Goal: Task Accomplishment & Management: Manage account settings

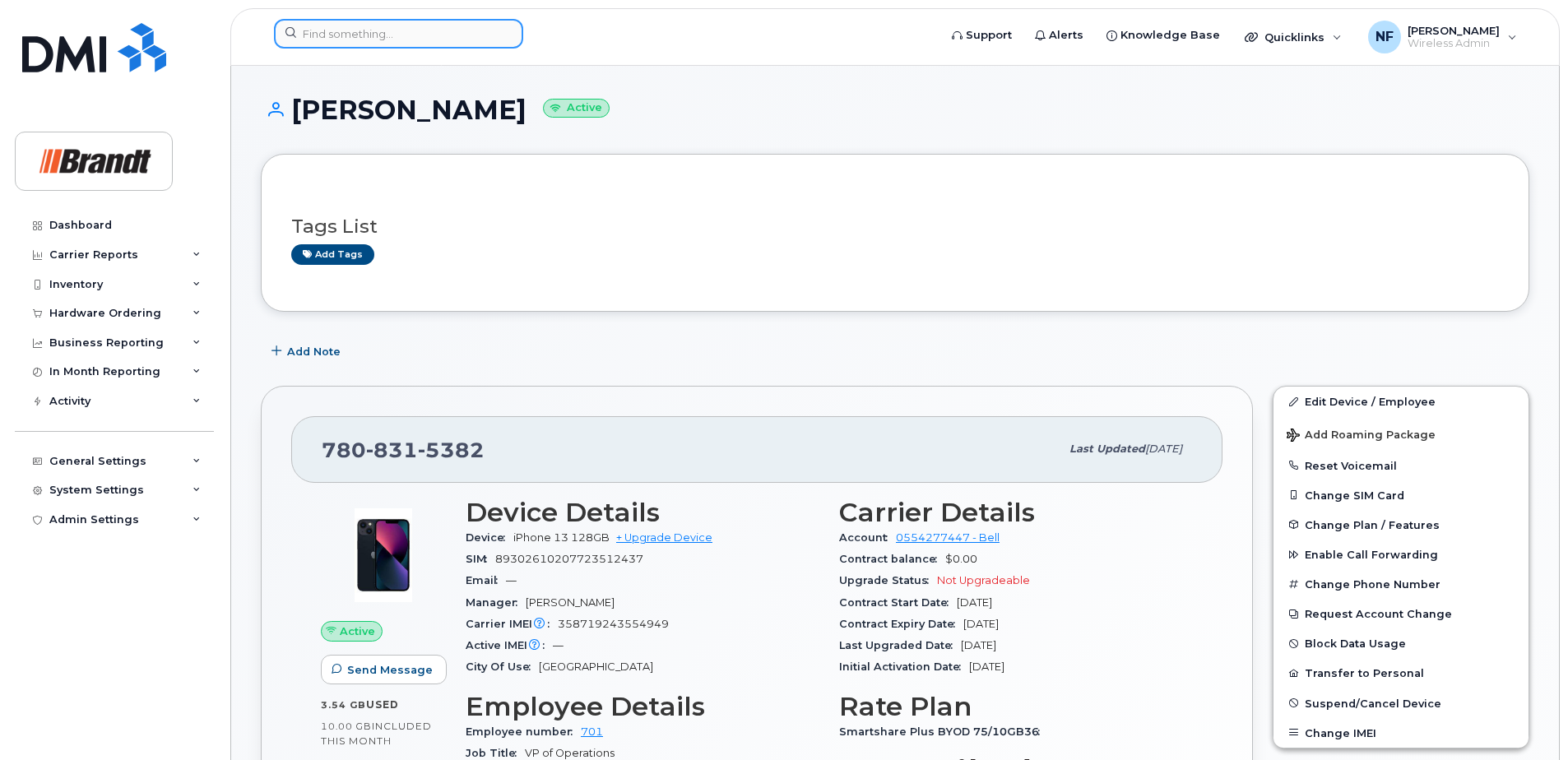
click at [455, 35] on input at bounding box center [398, 33] width 249 height 30
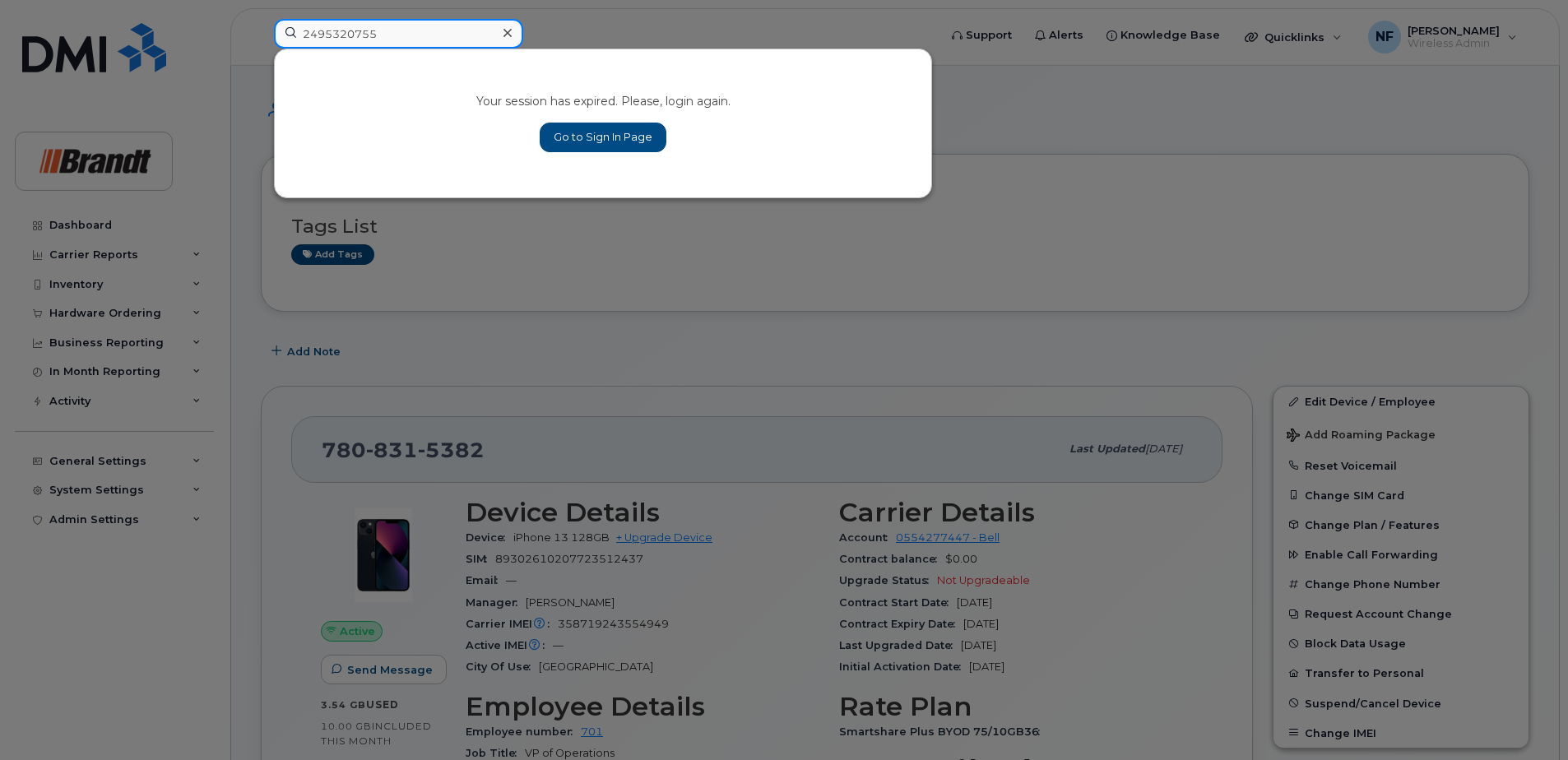
type input "2495320755"
click at [595, 133] on link "Go to Sign In Page" at bounding box center [603, 137] width 127 height 30
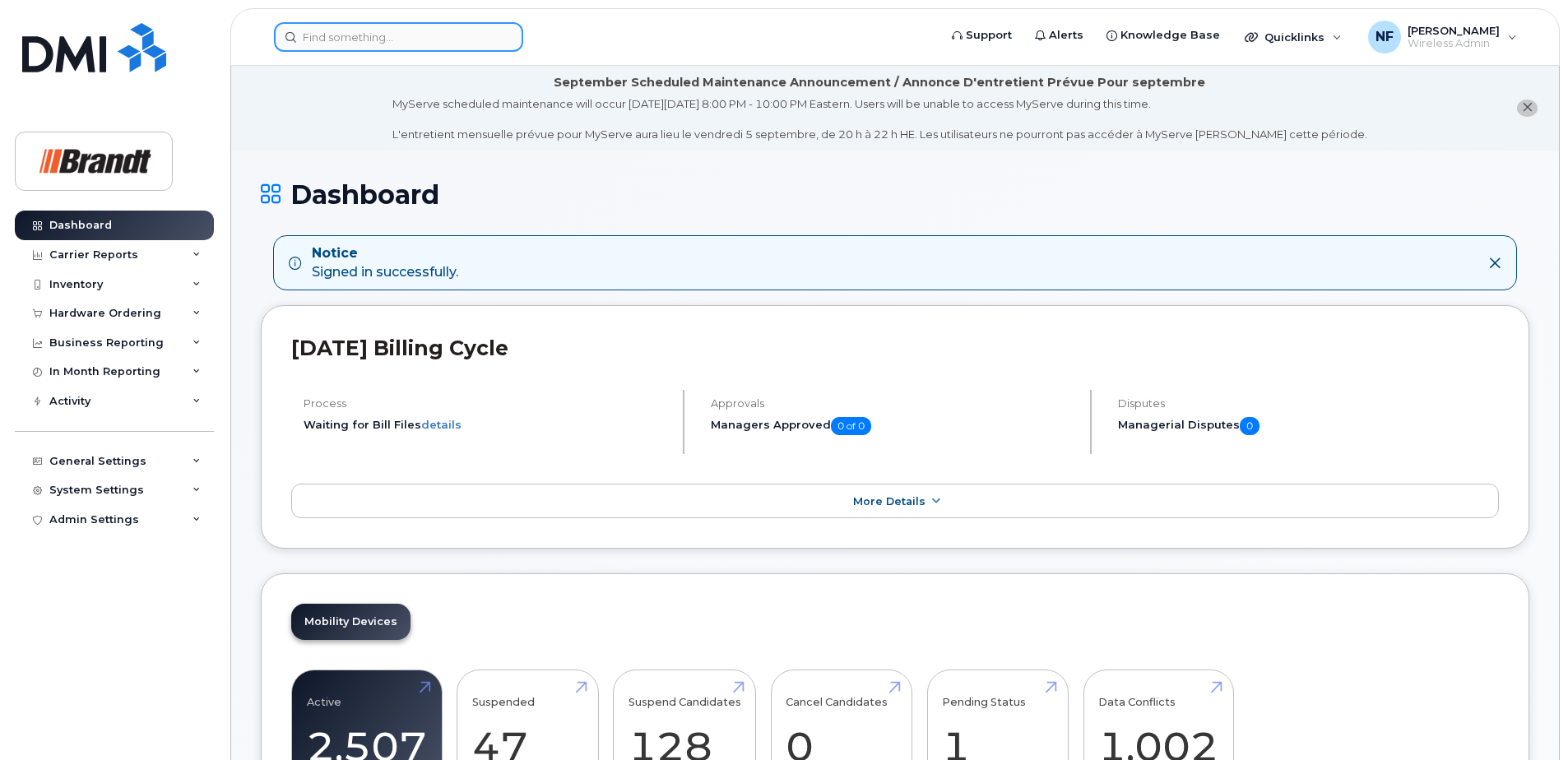
click at [389, 35] on input at bounding box center [398, 36] width 249 height 30
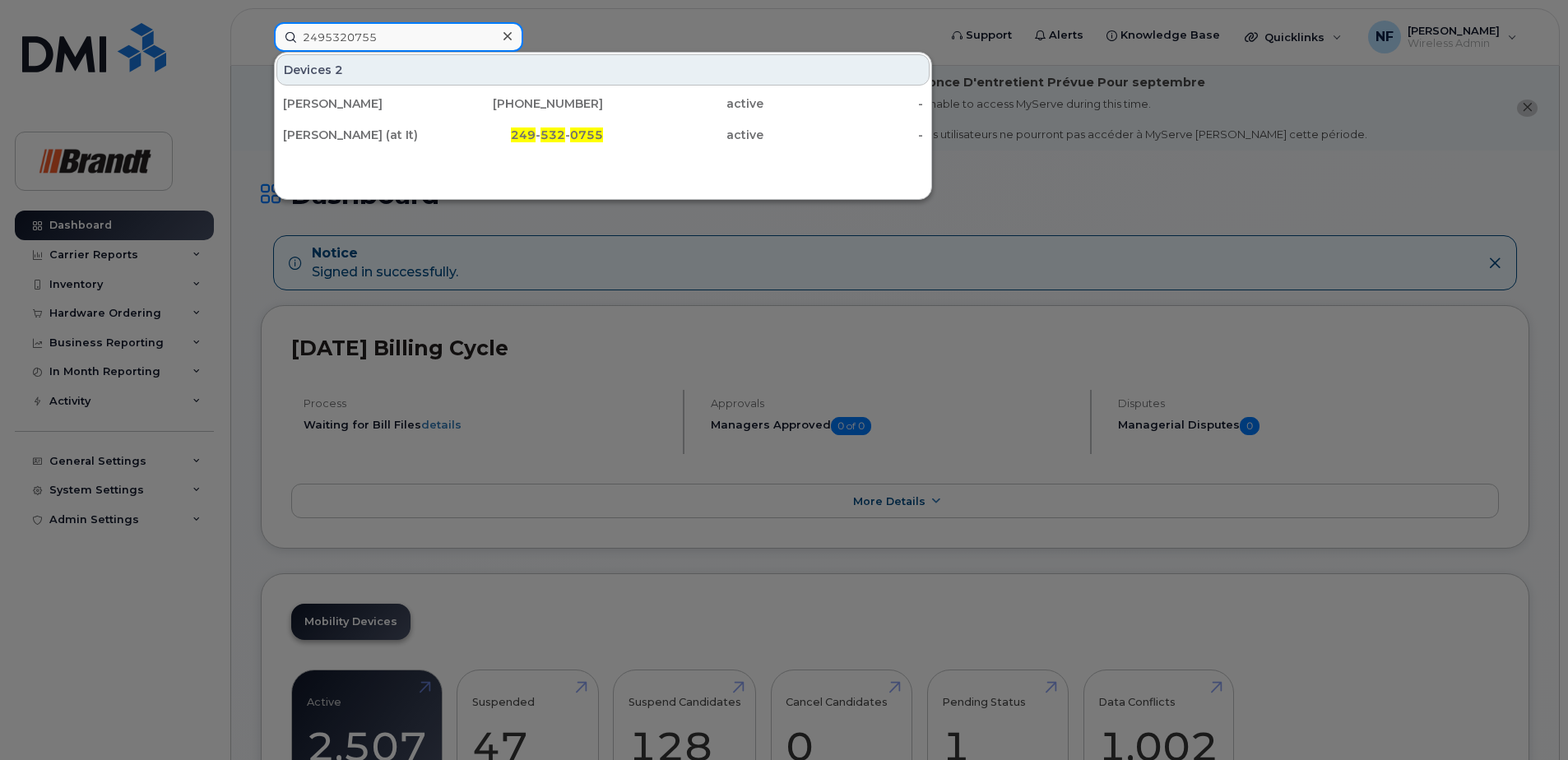
type input "2495320755"
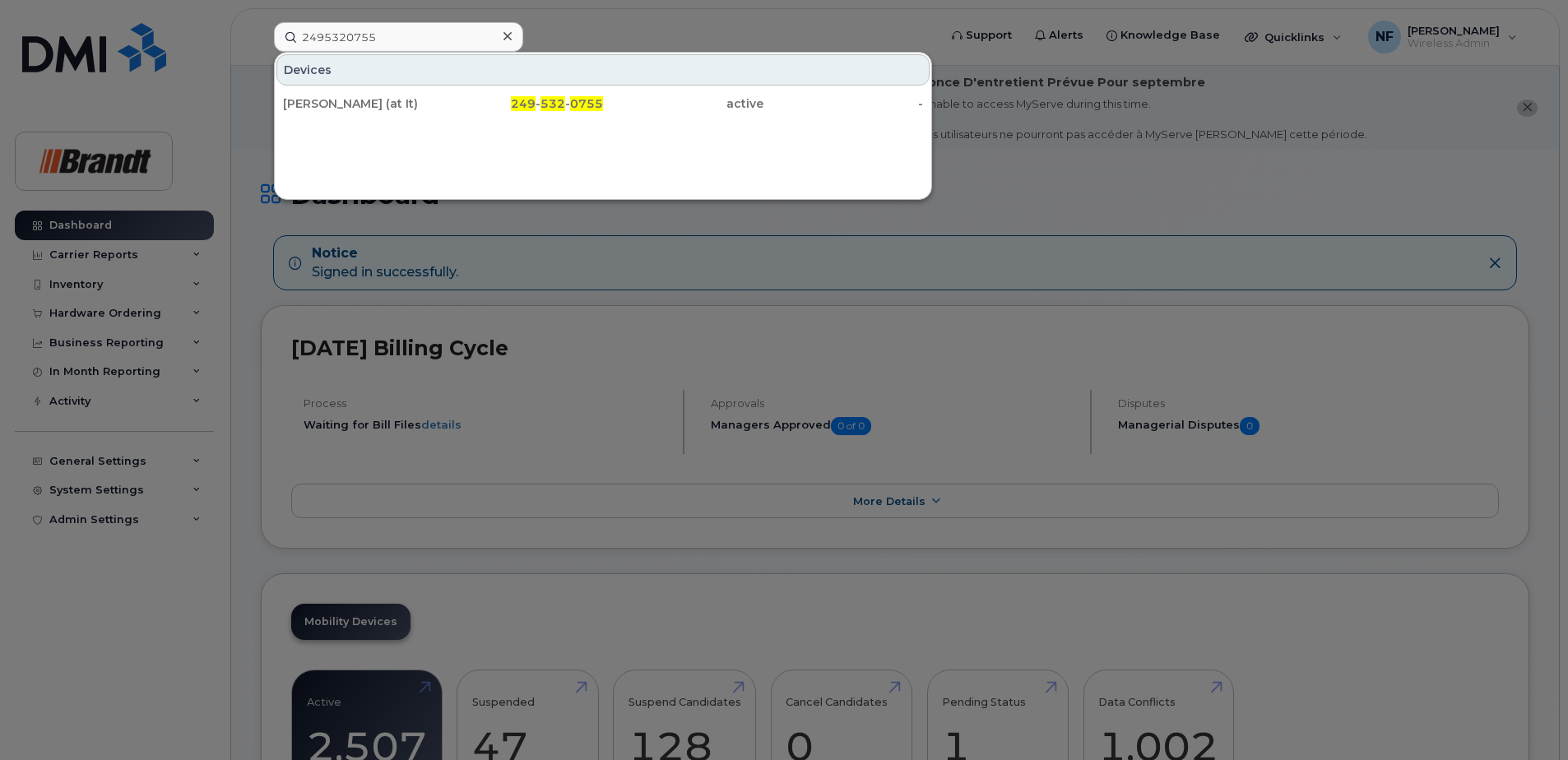
click at [470, 109] on div "249 - 532 - 0755" at bounding box center [524, 103] width 161 height 16
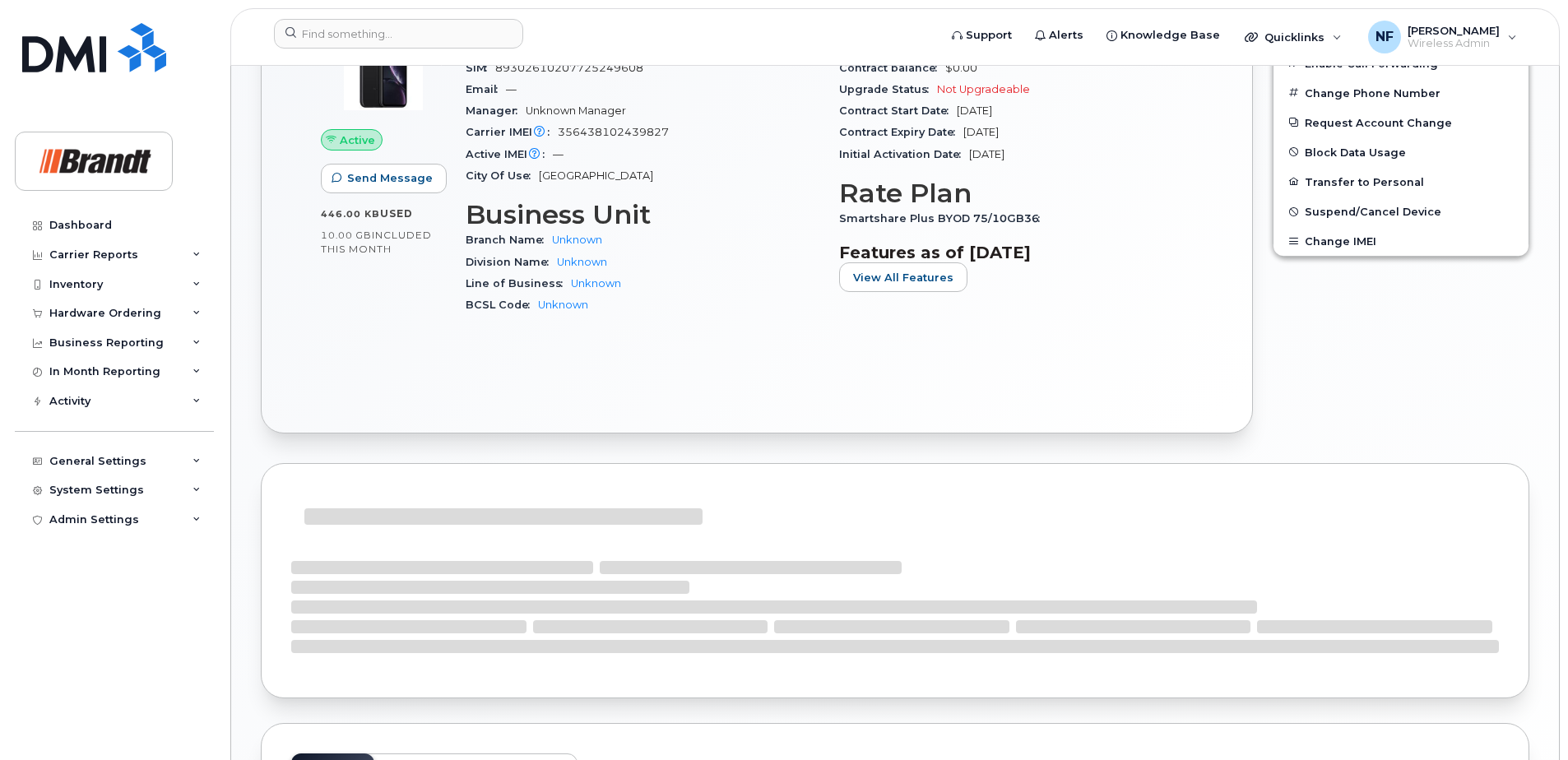
scroll to position [822, 0]
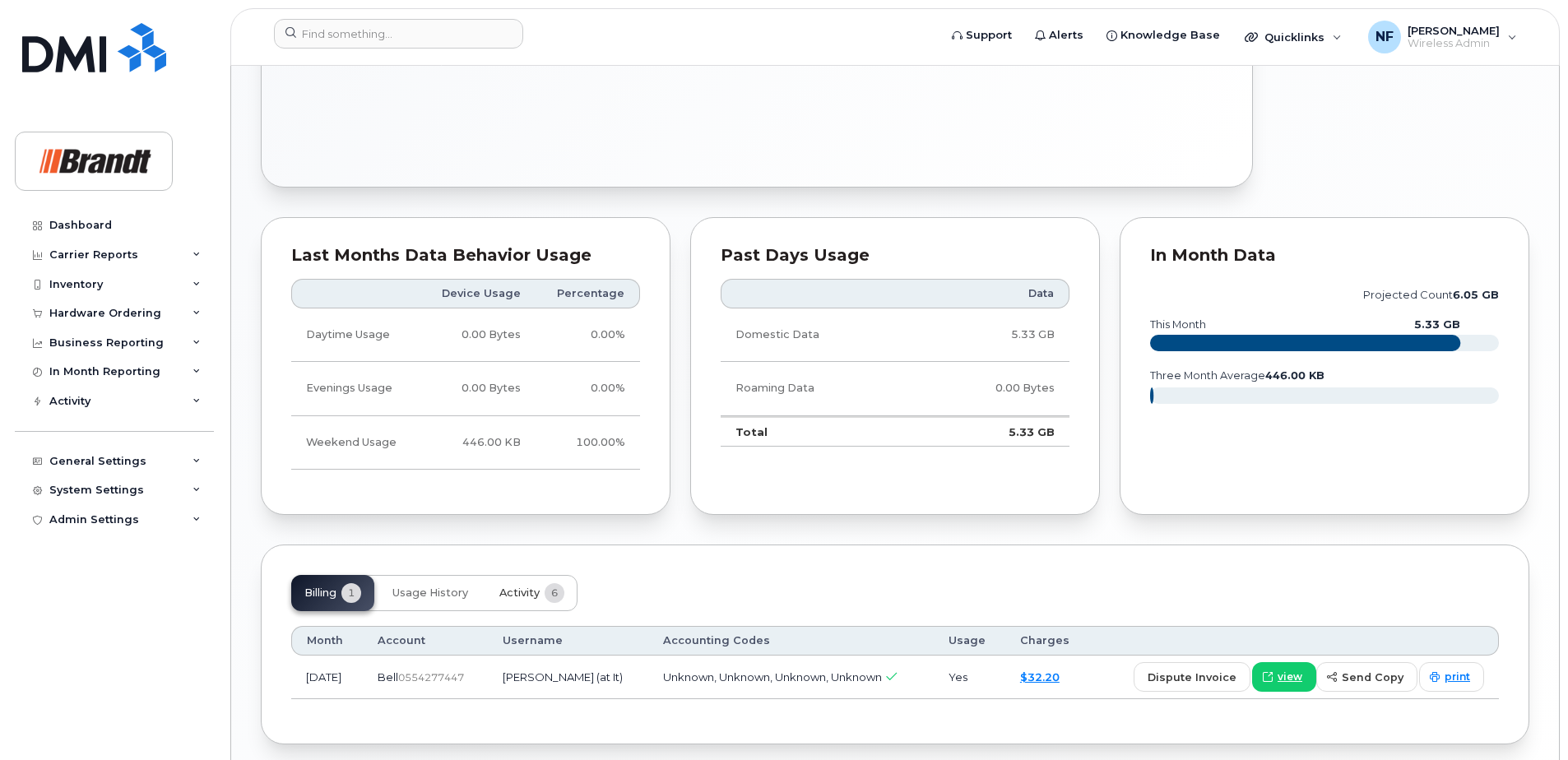
click at [516, 589] on span "Activity" at bounding box center [520, 594] width 40 height 13
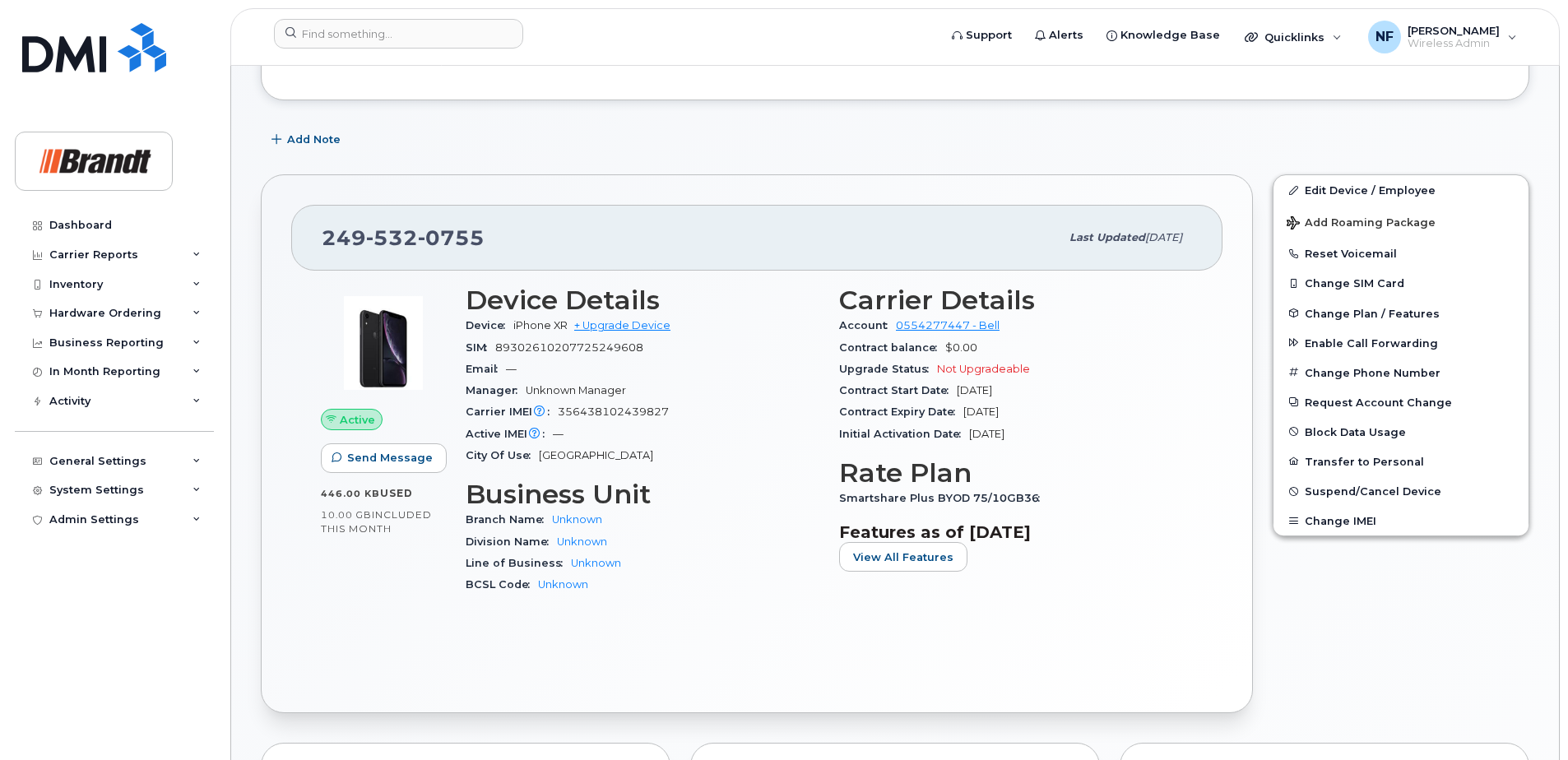
scroll to position [0, 0]
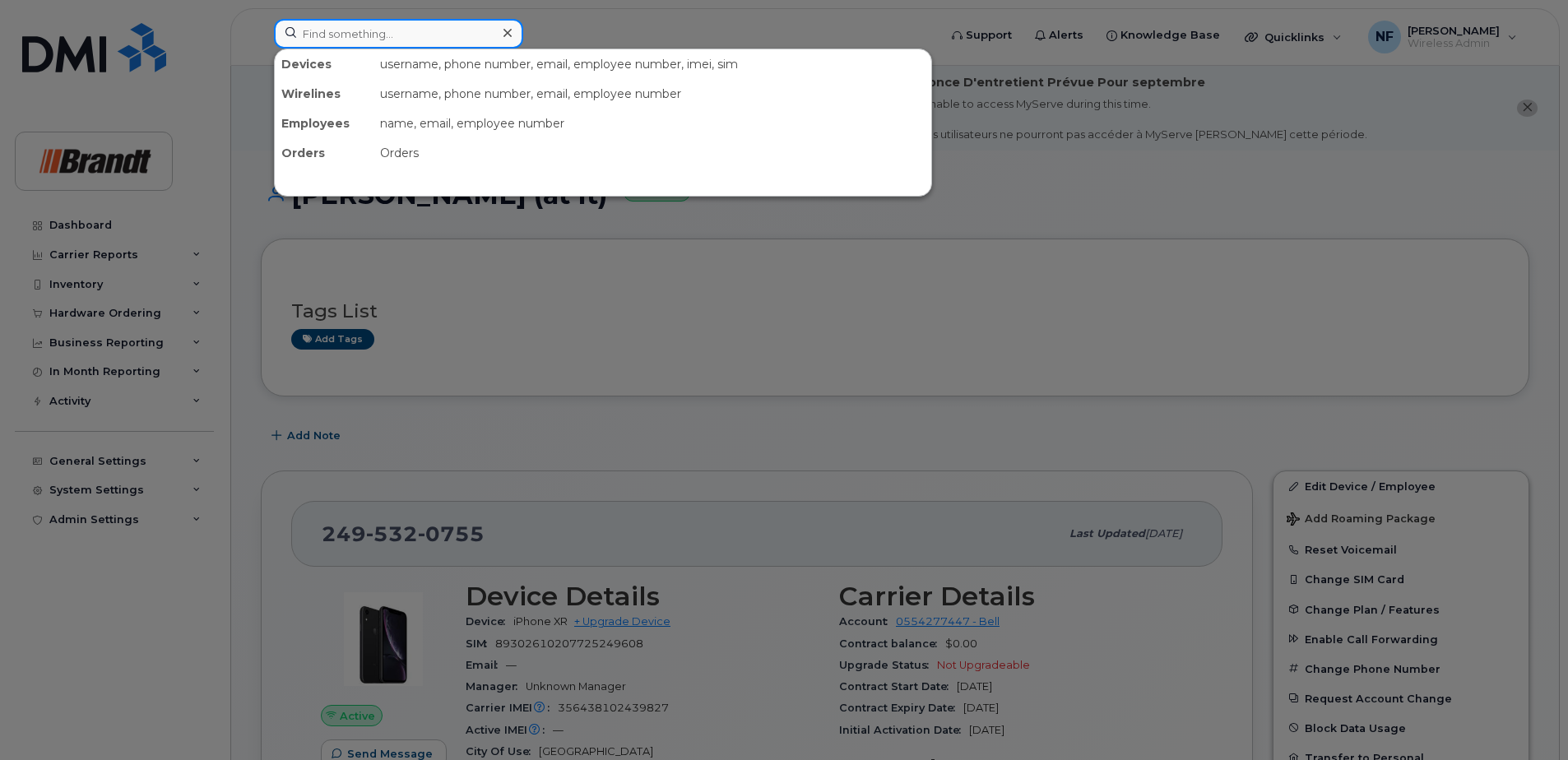
click at [395, 43] on input at bounding box center [398, 33] width 249 height 30
type input "b"
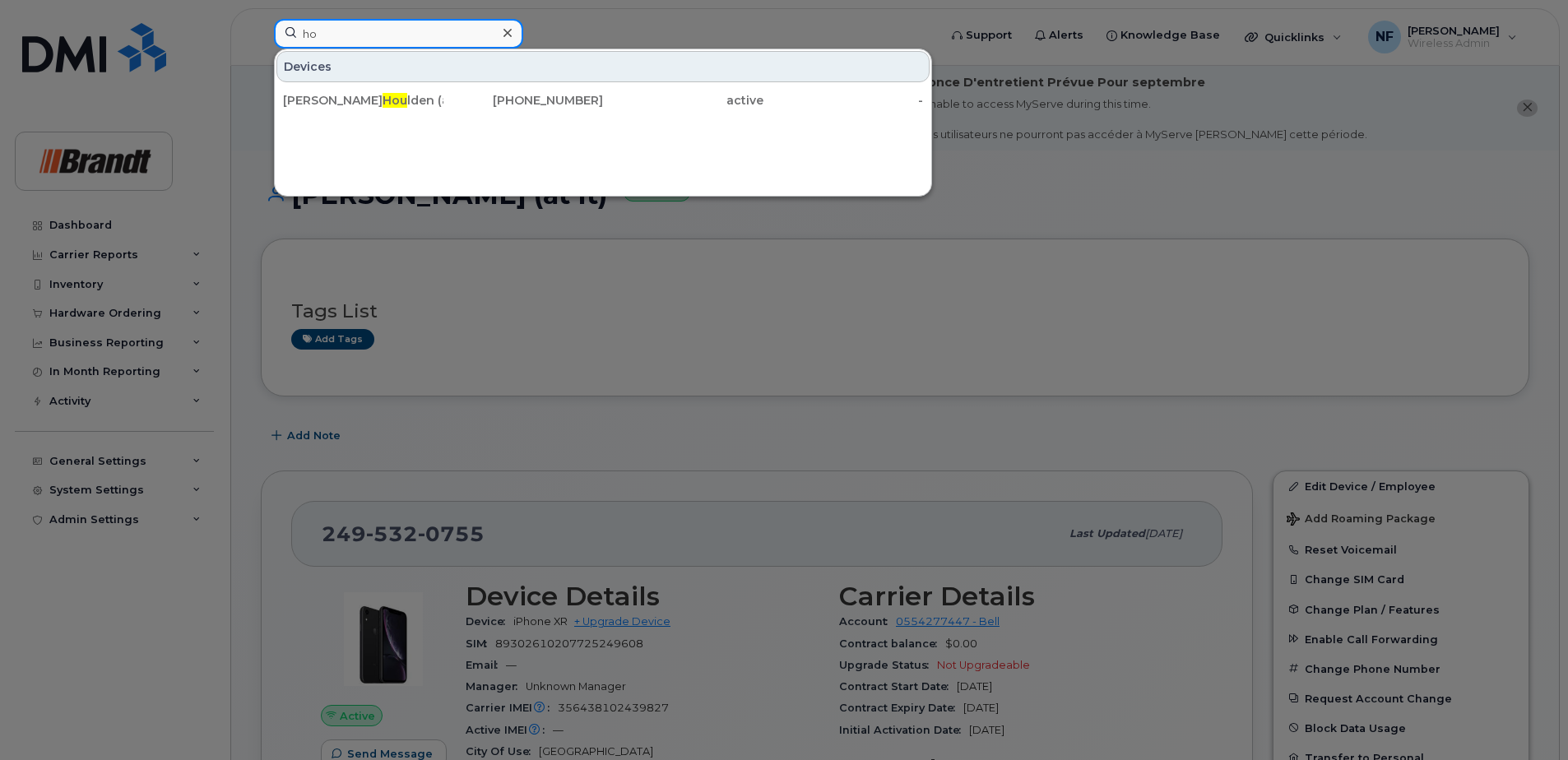
type input "h"
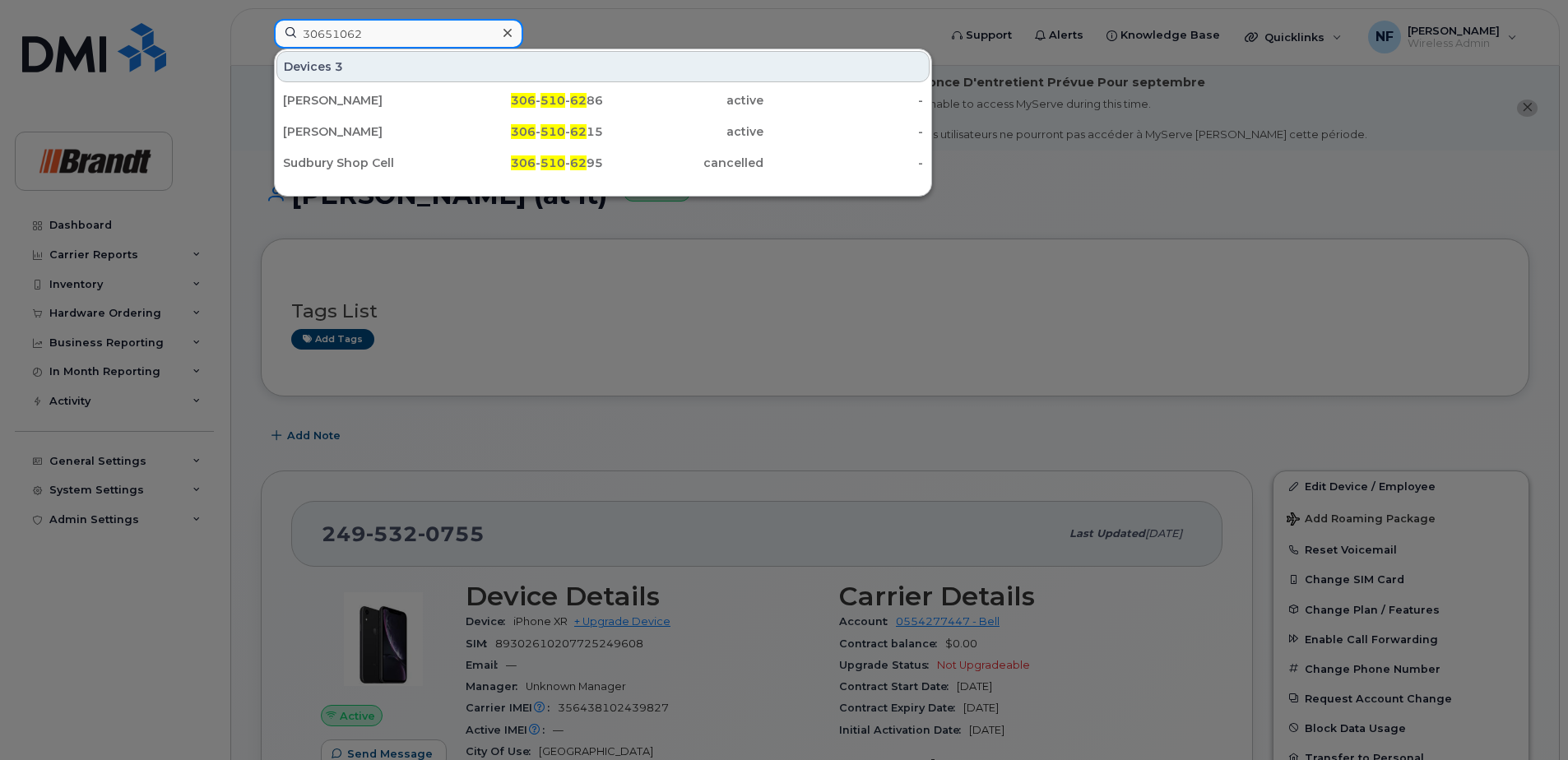
type input "30651062"
click at [506, 33] on icon at bounding box center [507, 33] width 9 height 9
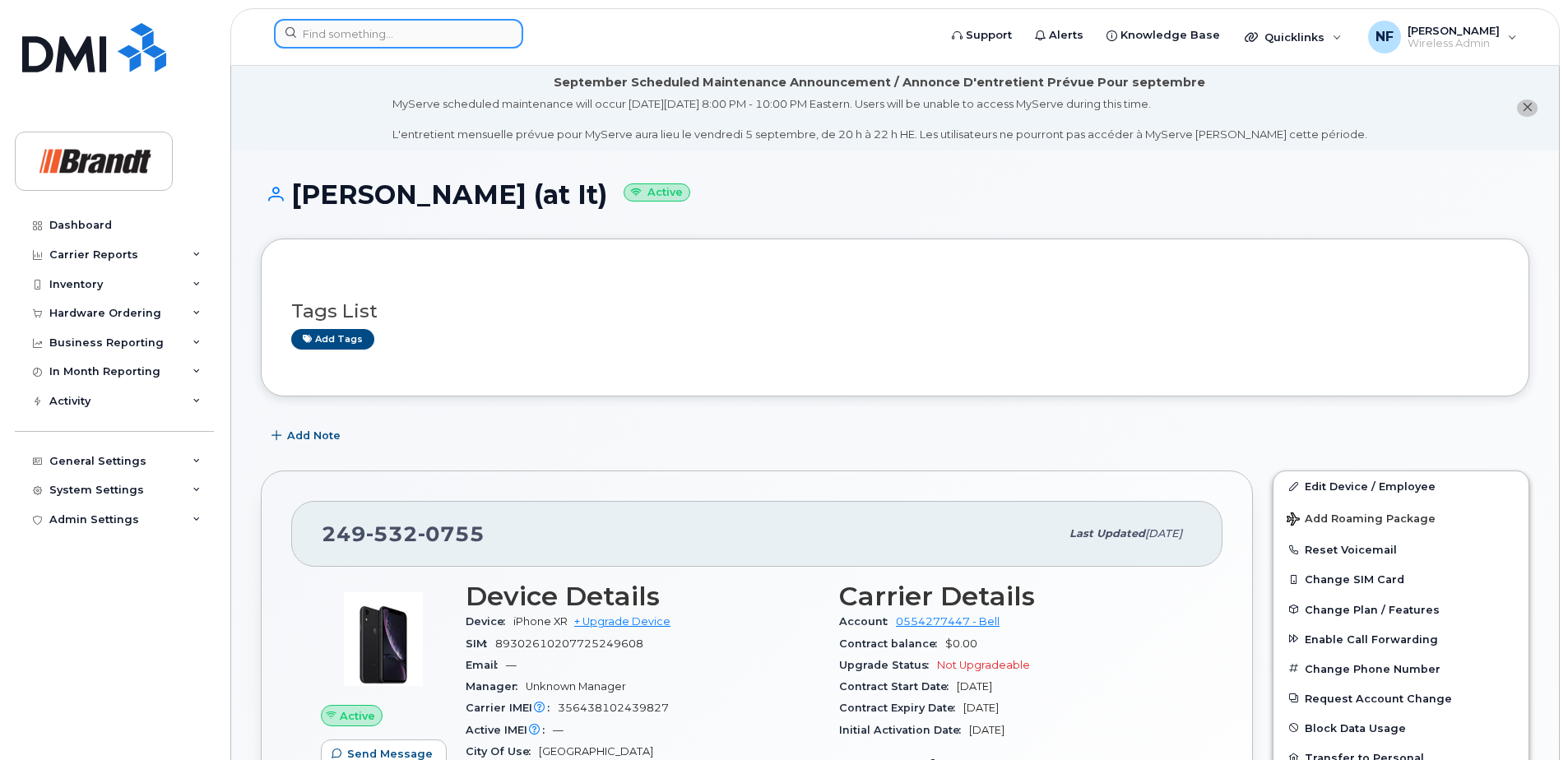
click at [500, 33] on div at bounding box center [398, 33] width 249 height 30
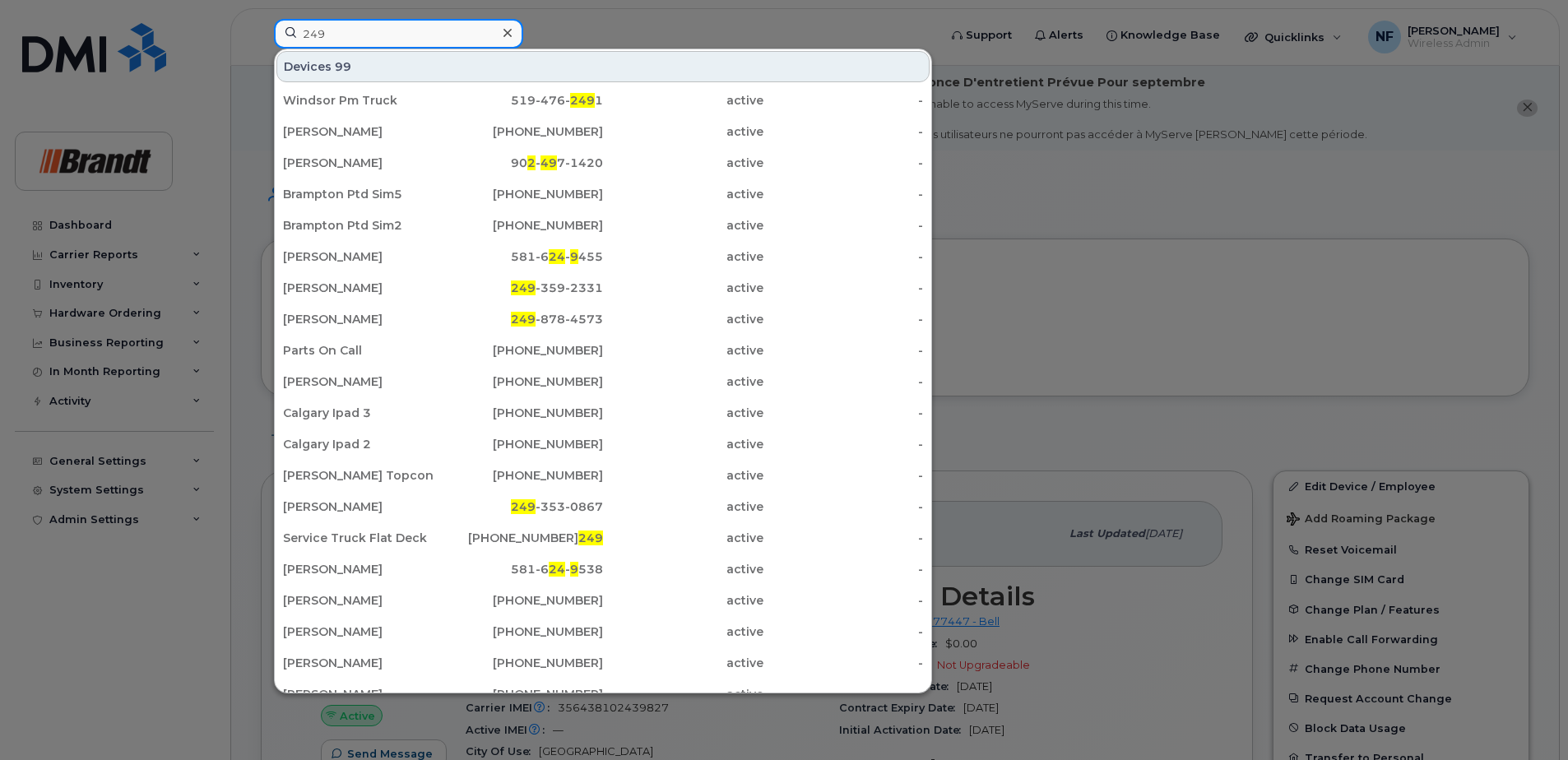
click at [441, 33] on input "249" at bounding box center [398, 33] width 249 height 30
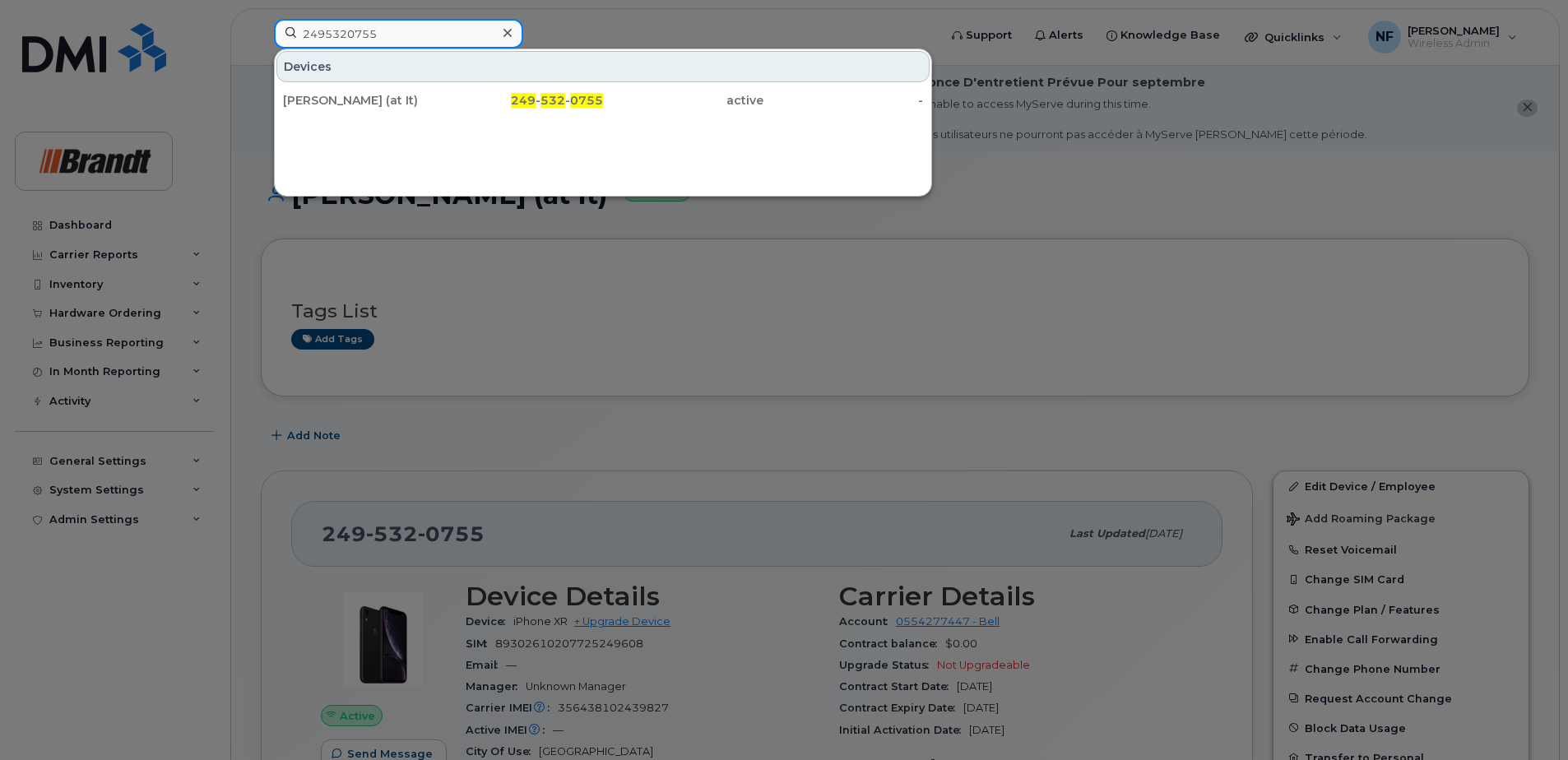
type input "2495320755"
click at [526, 103] on span "249" at bounding box center [524, 99] width 25 height 14
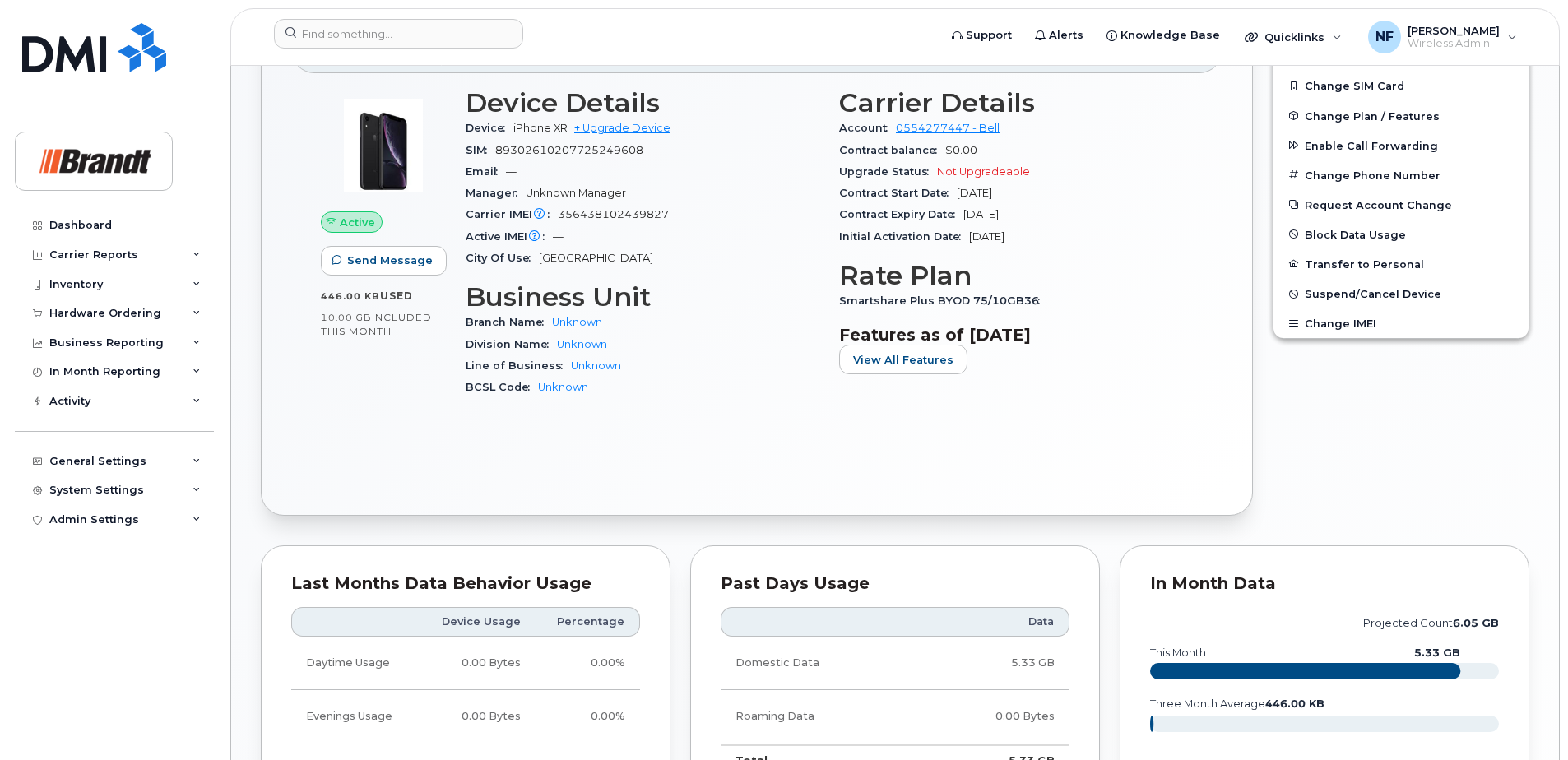
scroll to position [889, 0]
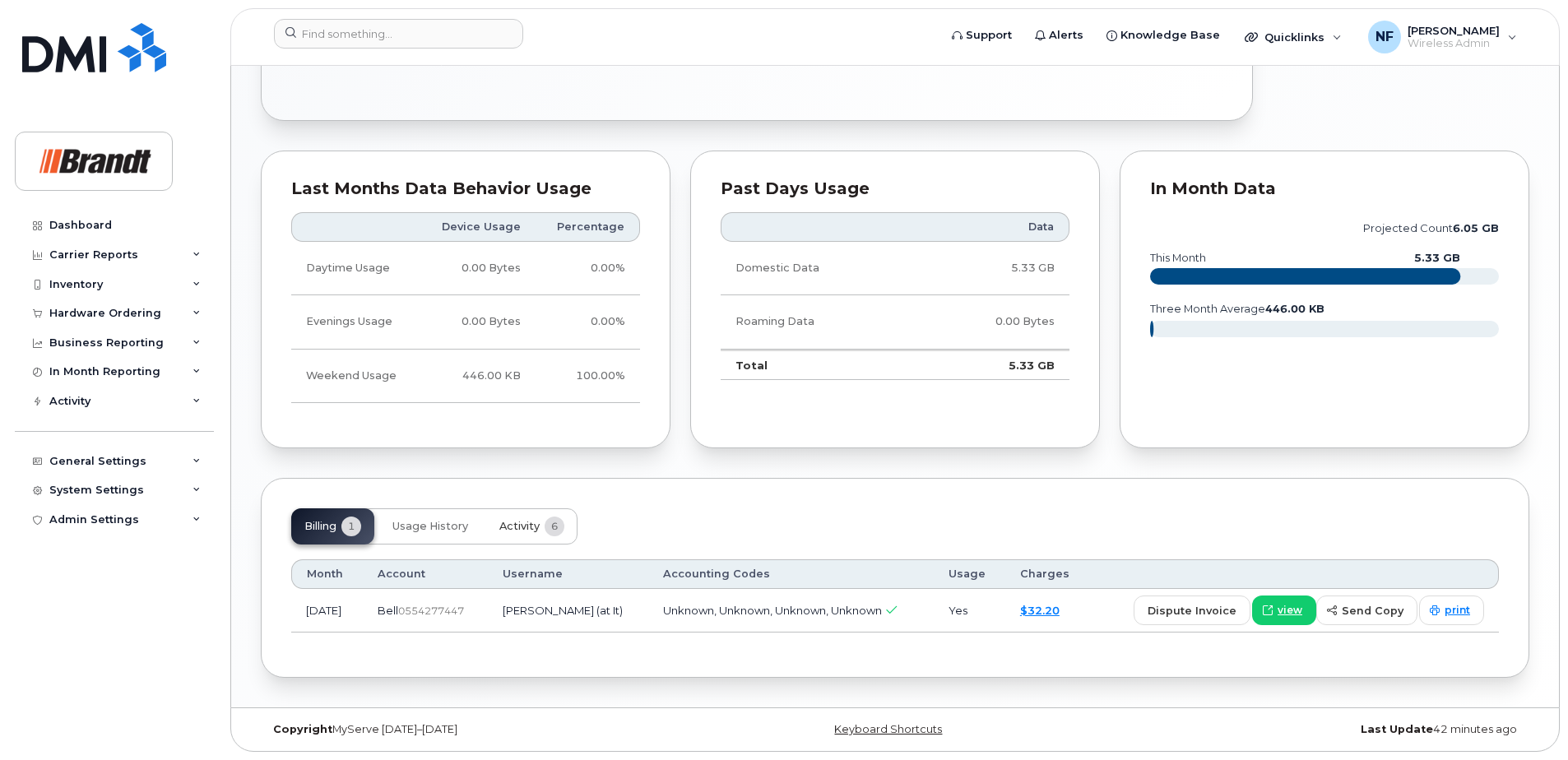
click at [536, 515] on button "Activity 6" at bounding box center [532, 527] width 92 height 36
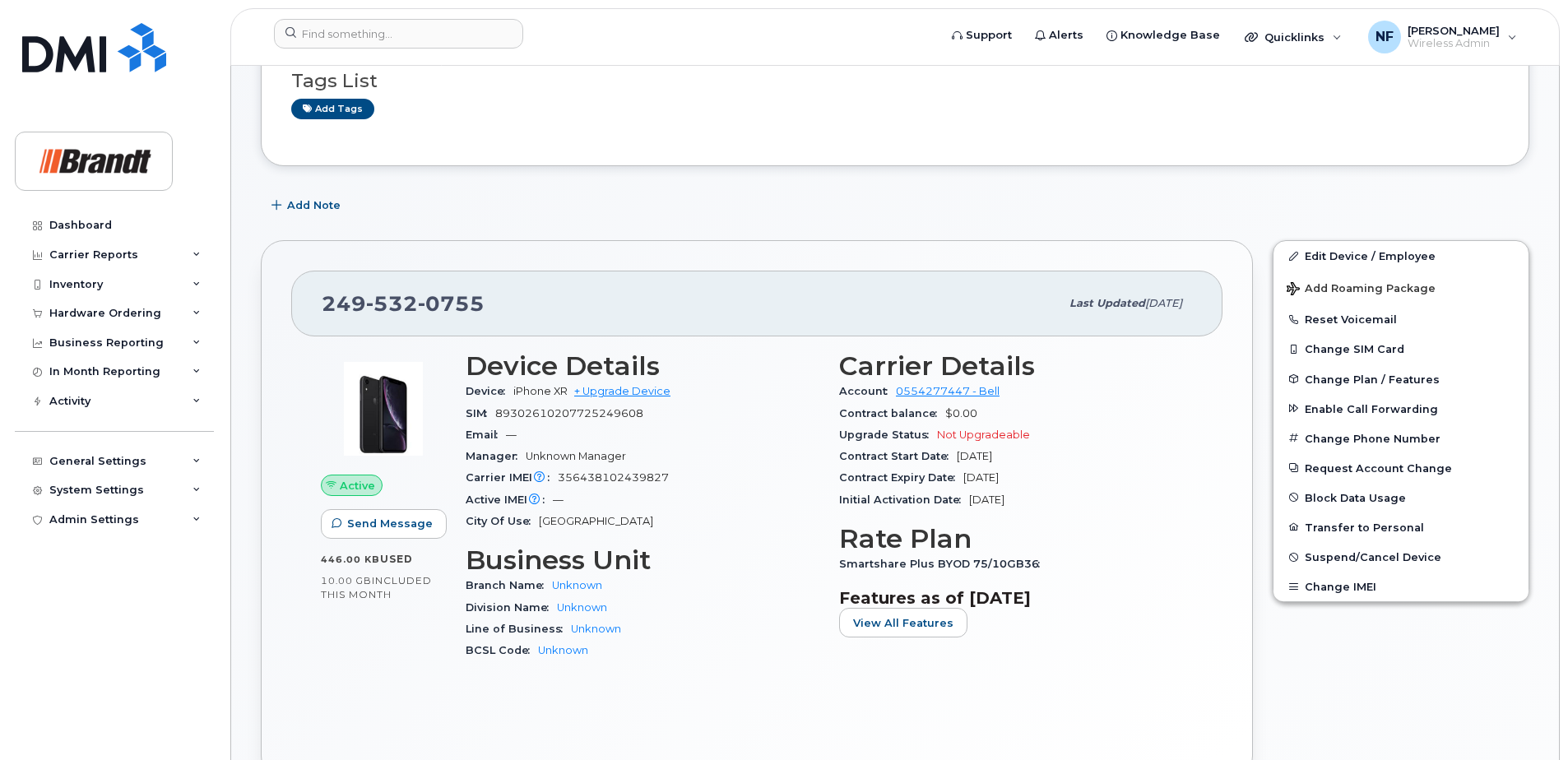
scroll to position [0, 0]
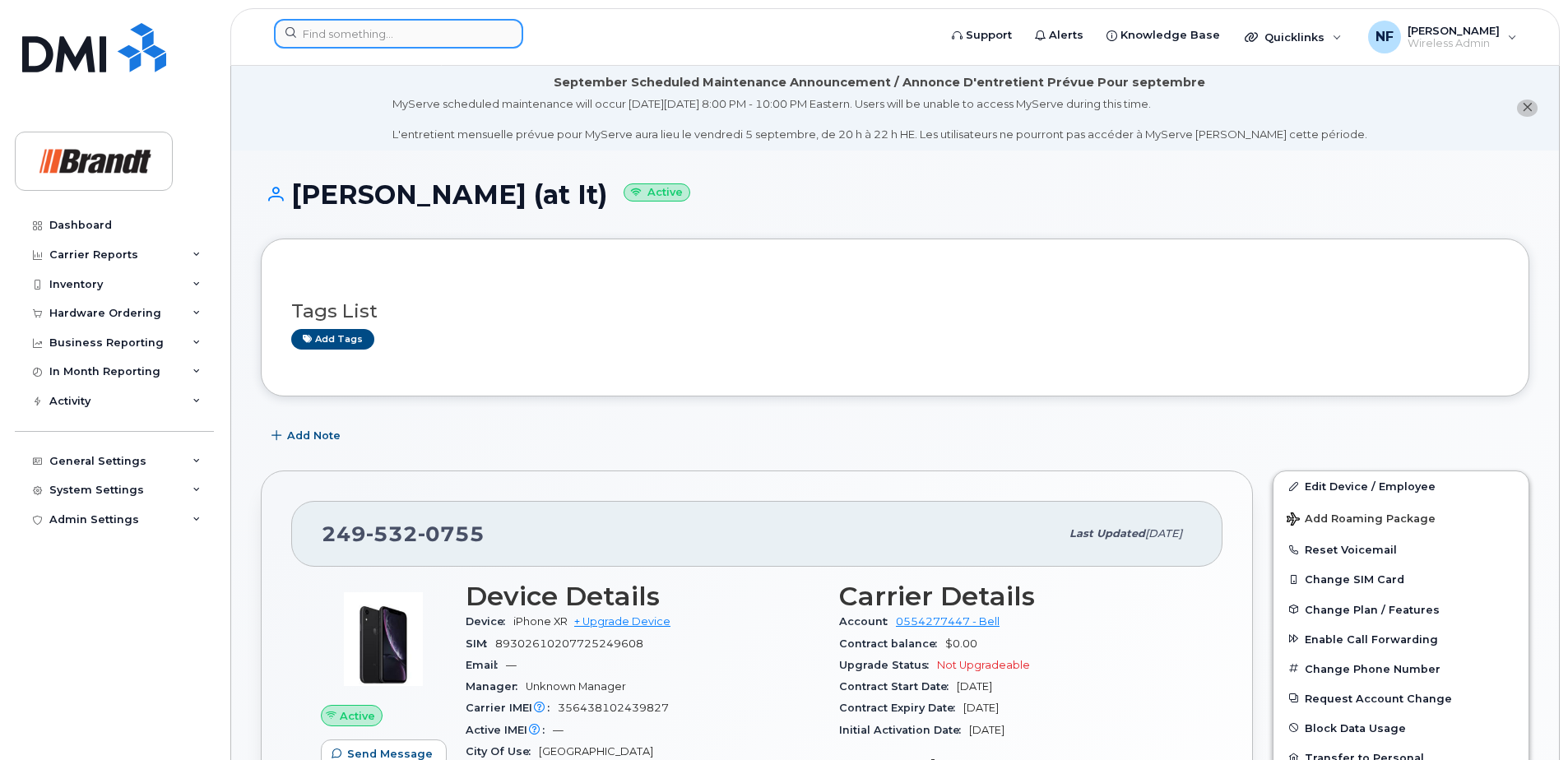
click at [401, 28] on input at bounding box center [398, 33] width 249 height 30
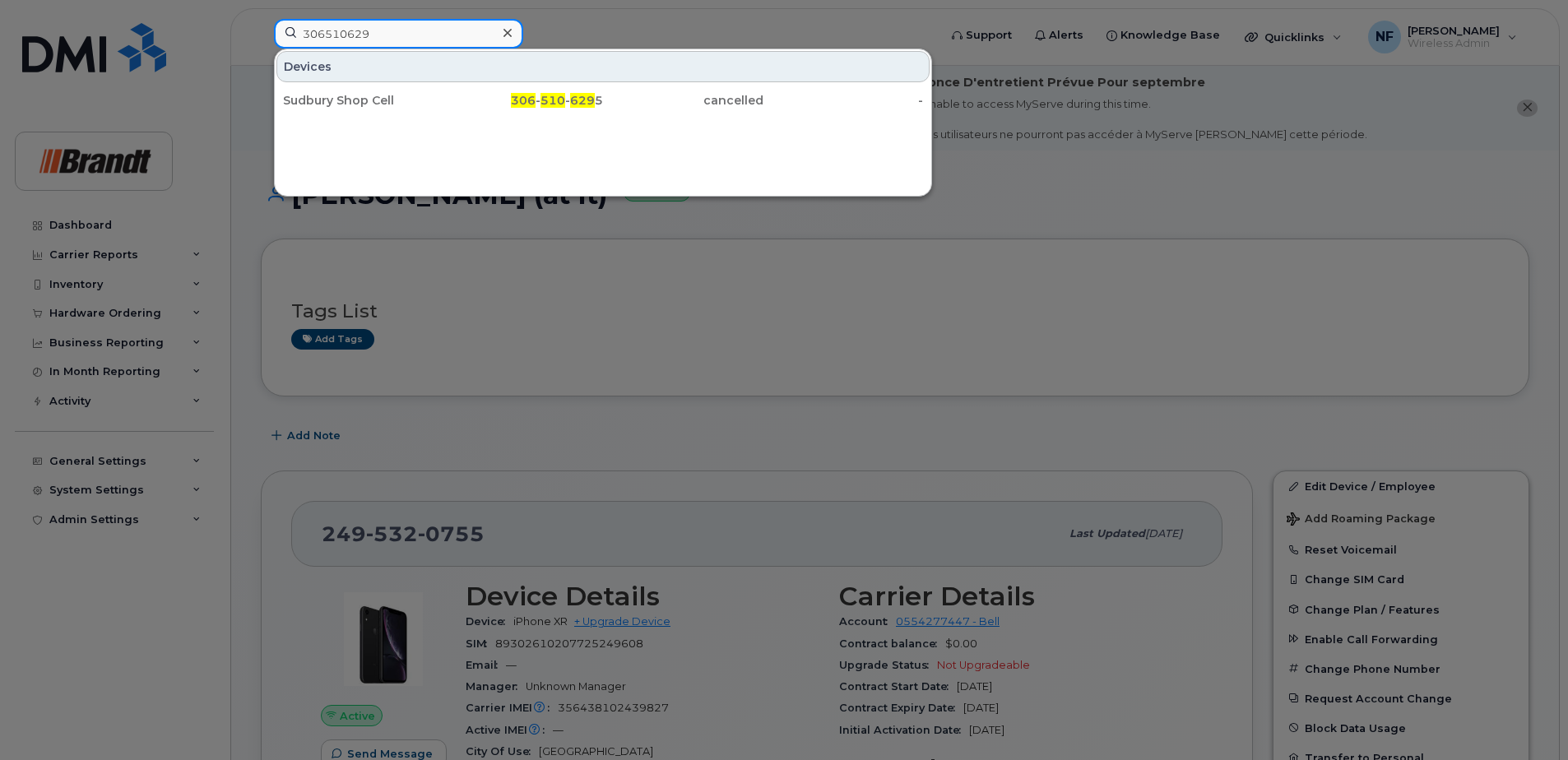
type input "306510629"
click at [507, 35] on icon at bounding box center [507, 33] width 9 height 13
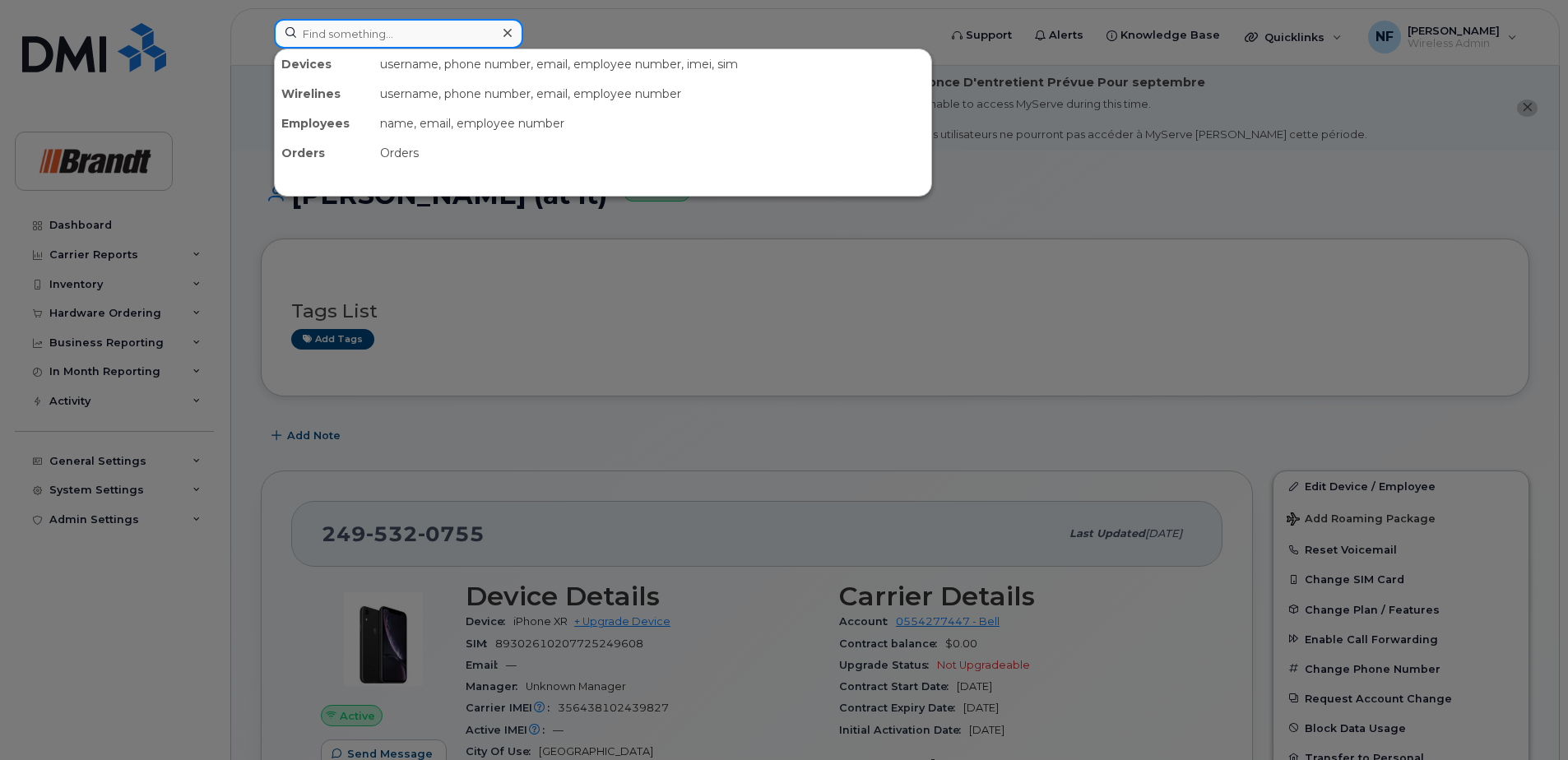
click at [484, 36] on input at bounding box center [398, 33] width 249 height 30
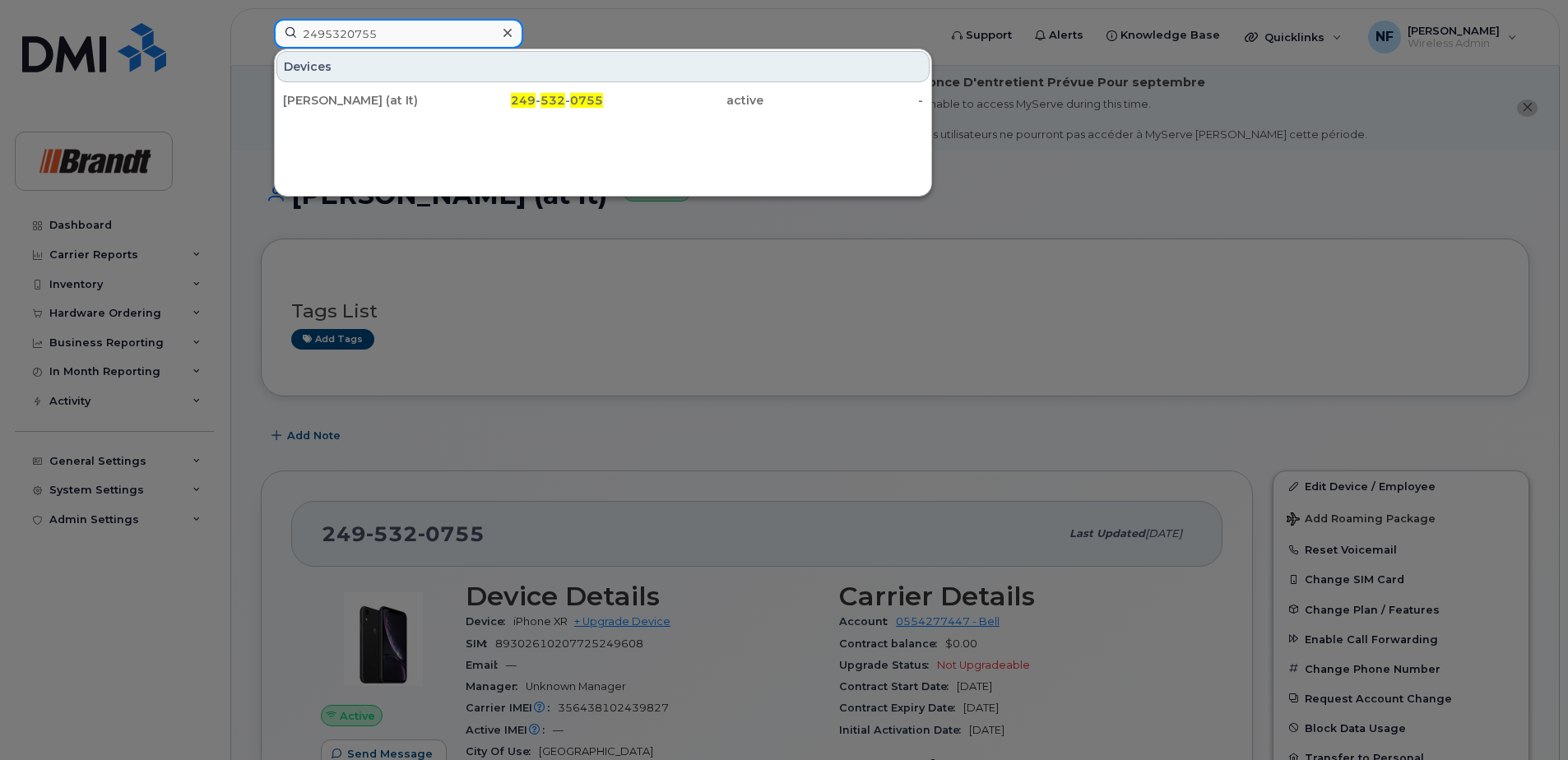
type input "2495320755"
click at [400, 106] on div "[PERSON_NAME] (at It)" at bounding box center [363, 99] width 161 height 16
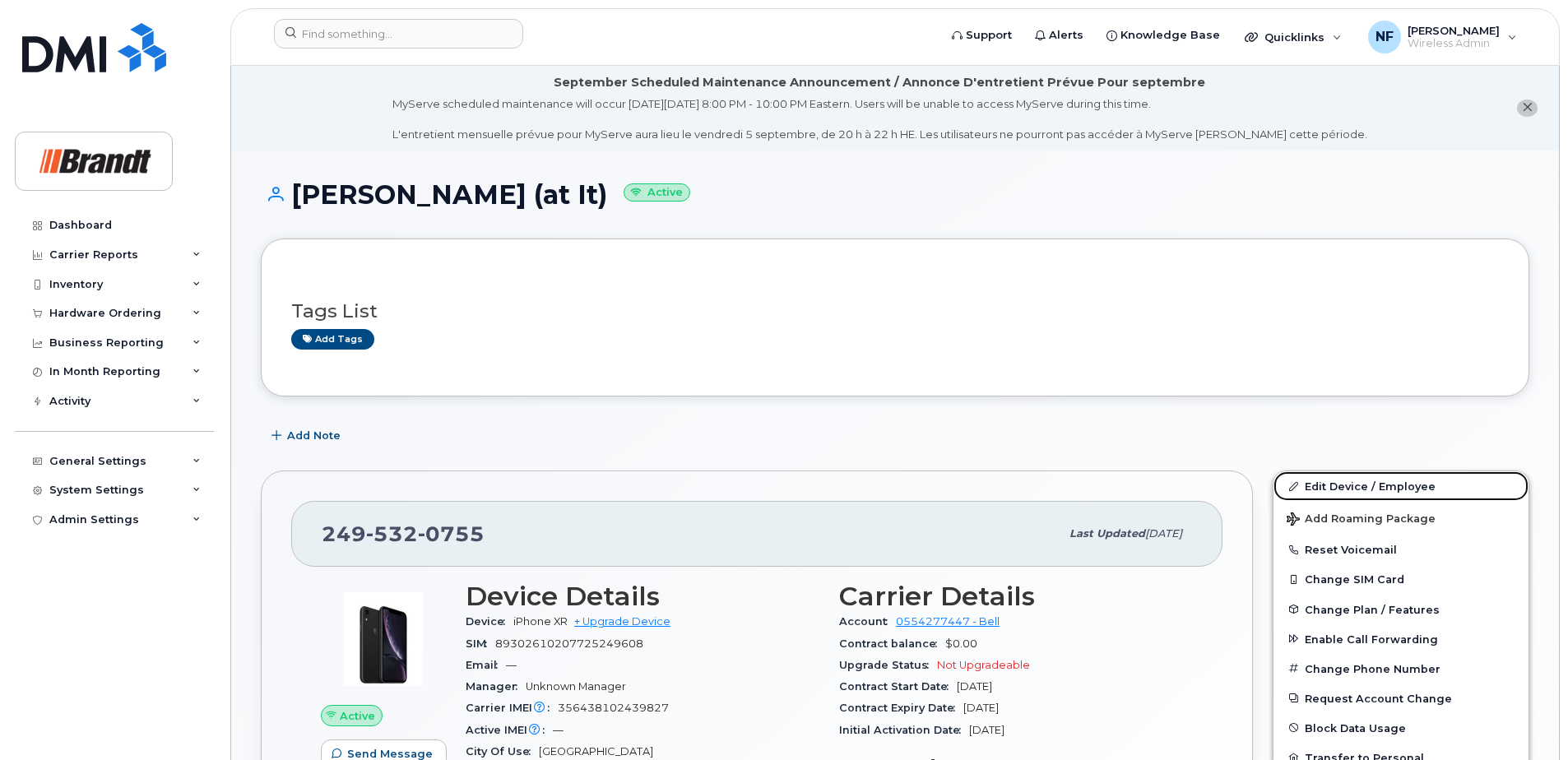
drag, startPoint x: 1380, startPoint y: 489, endPoint x: 1299, endPoint y: 459, distance: 86.4
click at [1380, 489] on link "Edit Device / Employee" at bounding box center [1401, 486] width 255 height 30
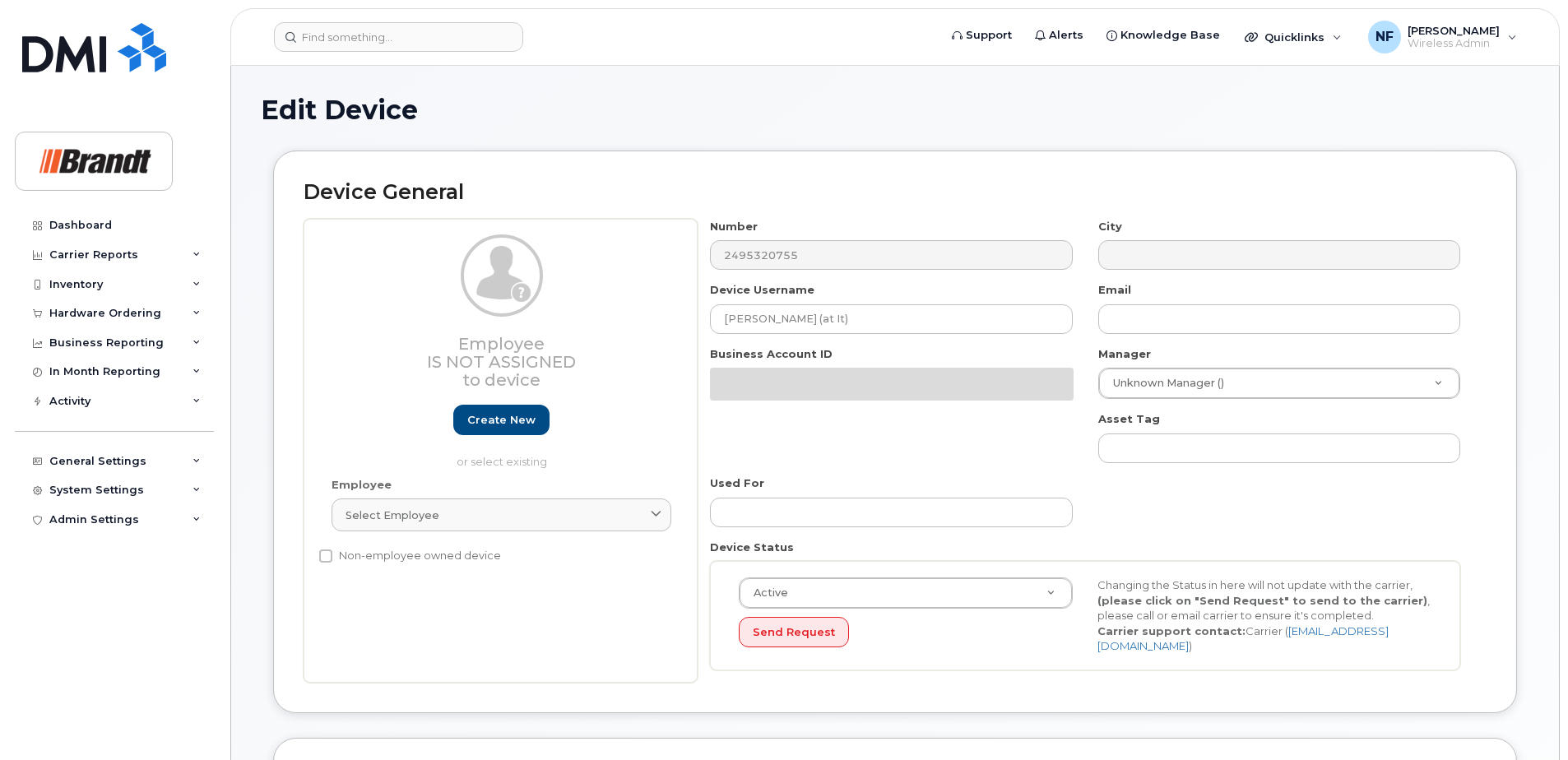
select select "33722384"
select select "34499151"
select select "35132258"
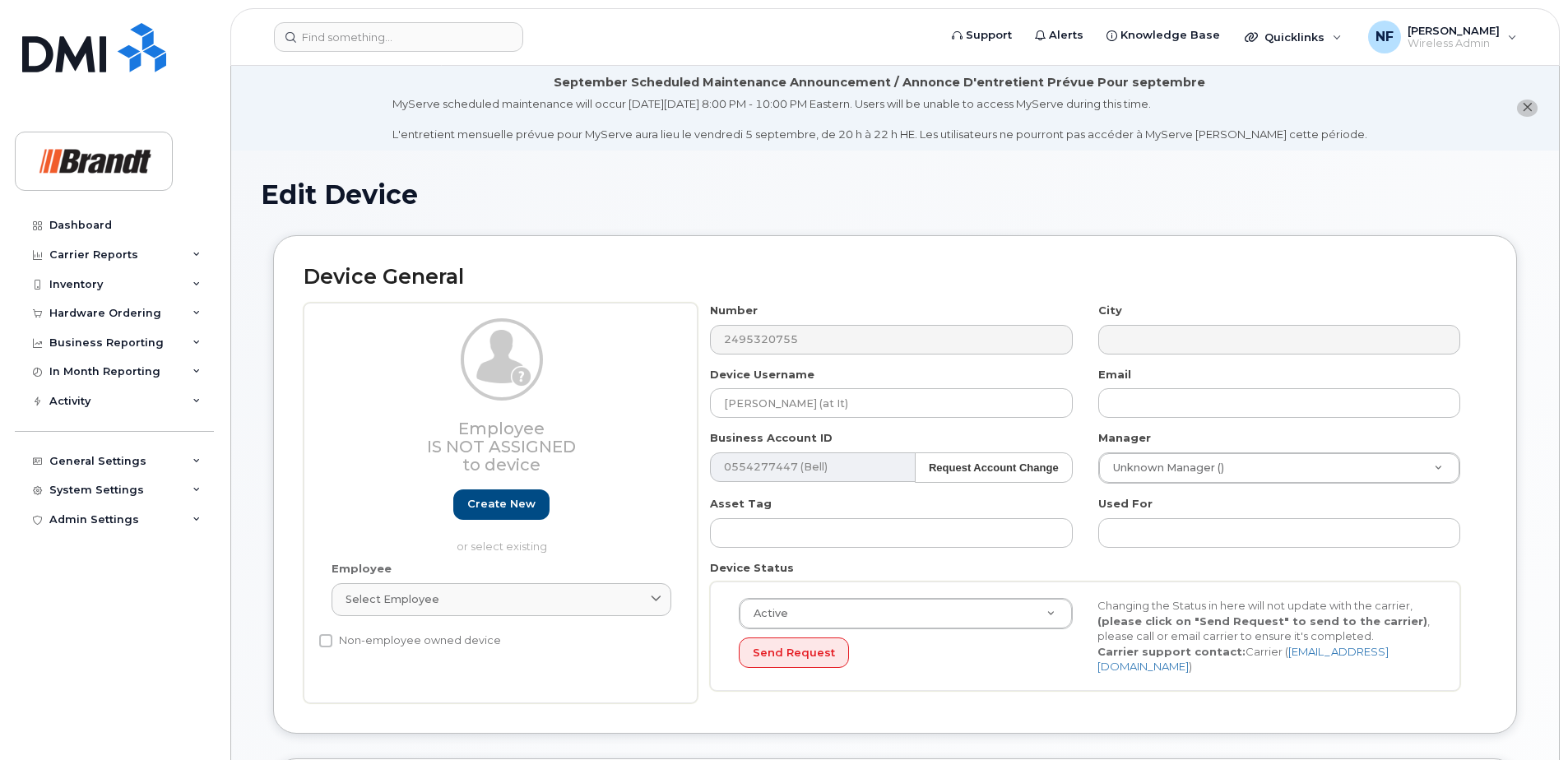
scroll to position [82, 0]
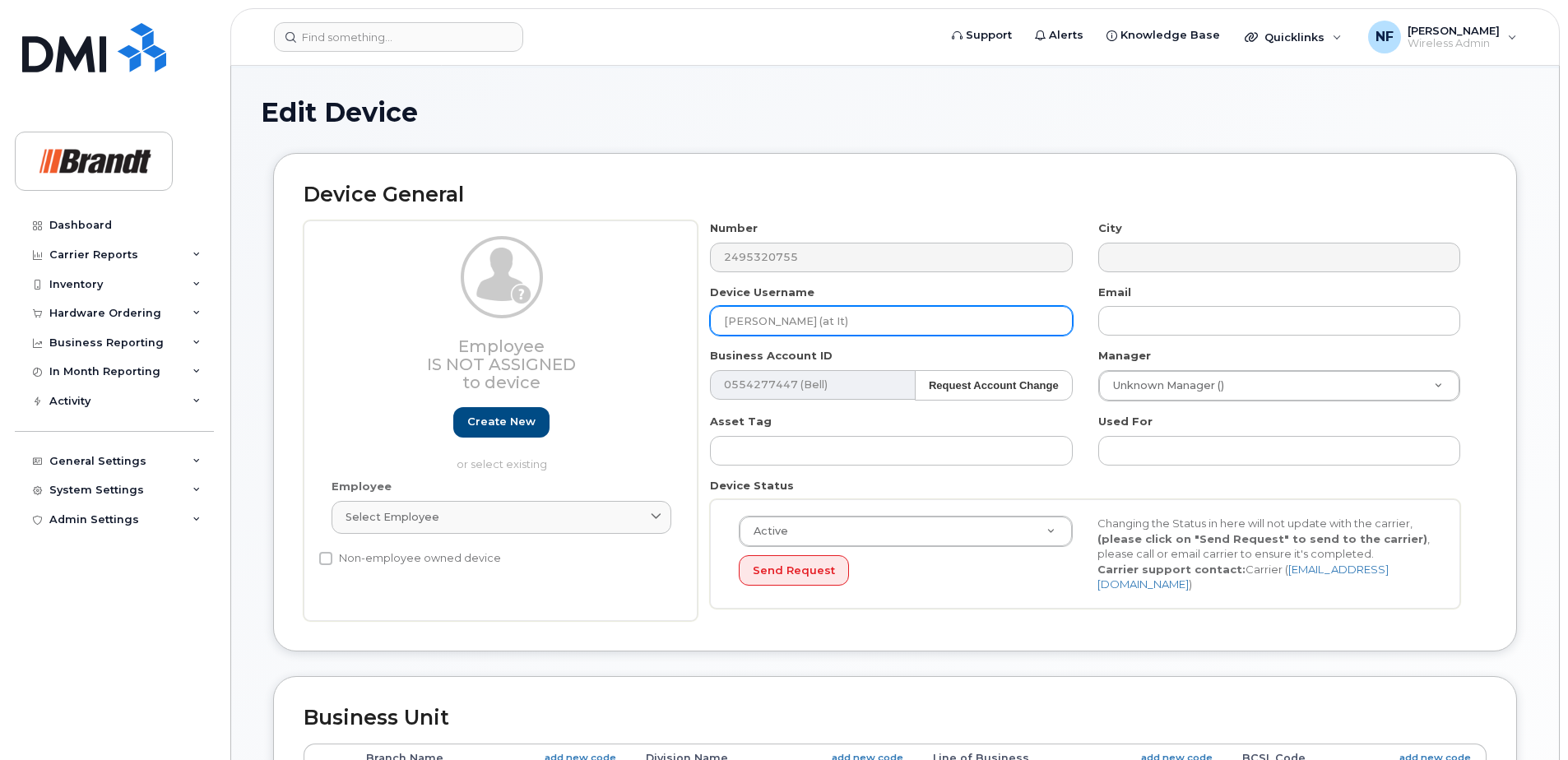
drag, startPoint x: 848, startPoint y: 324, endPoint x: 660, endPoint y: 321, distance: 188.0
click at [660, 321] on div "Employee Is not assigned to device Create new or select existing Employee Selec…" at bounding box center [895, 421] width 1183 height 401
type input "Sudbury Shop Cell"
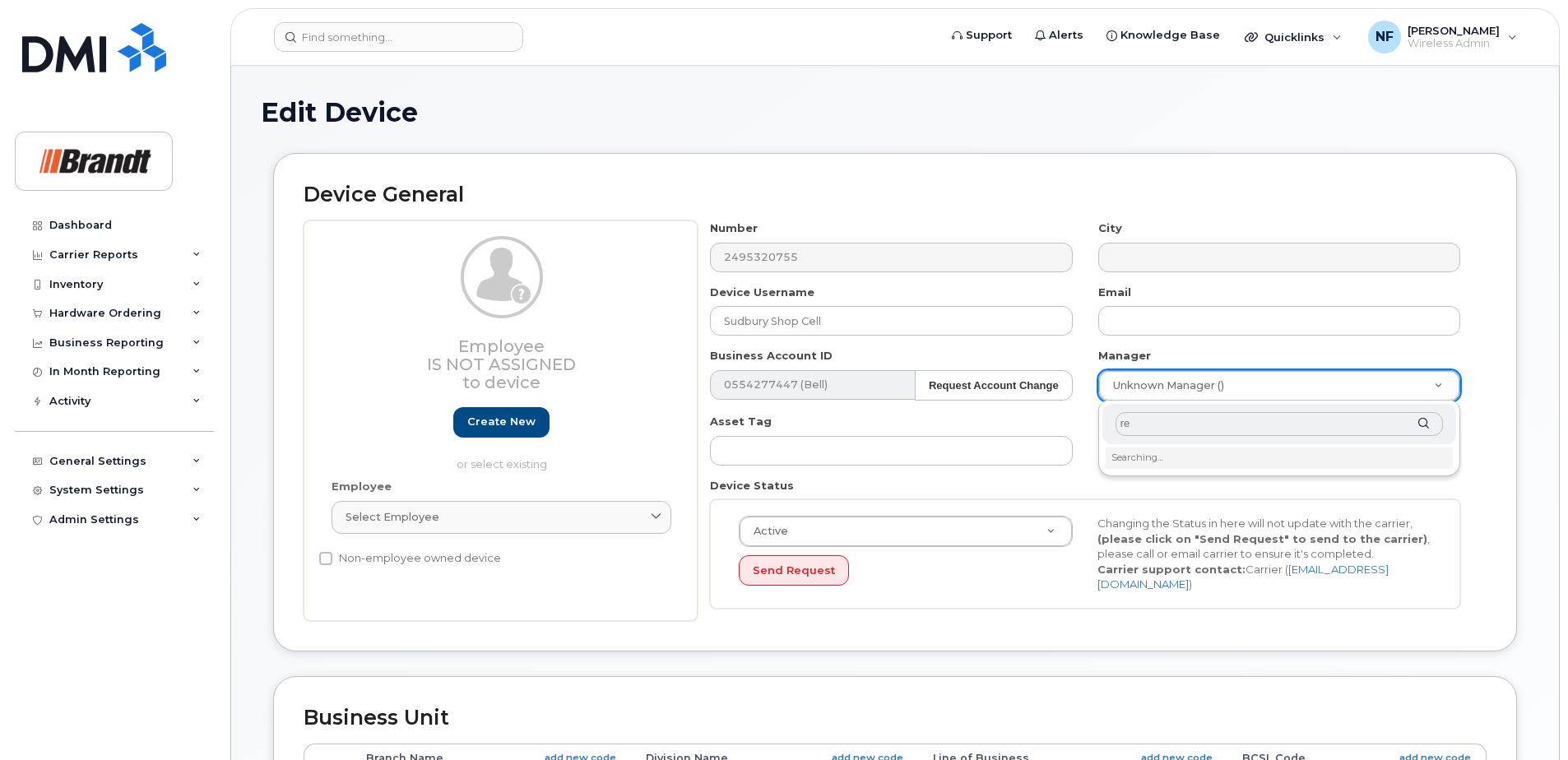
type input "r"
type input "n"
drag, startPoint x: 1304, startPoint y: 409, endPoint x: 1293, endPoint y: 424, distance: 18.6
click at [1304, 409] on div at bounding box center [1279, 424] width 354 height 40
click at [1288, 428] on input "text" at bounding box center [1278, 423] width 328 height 24
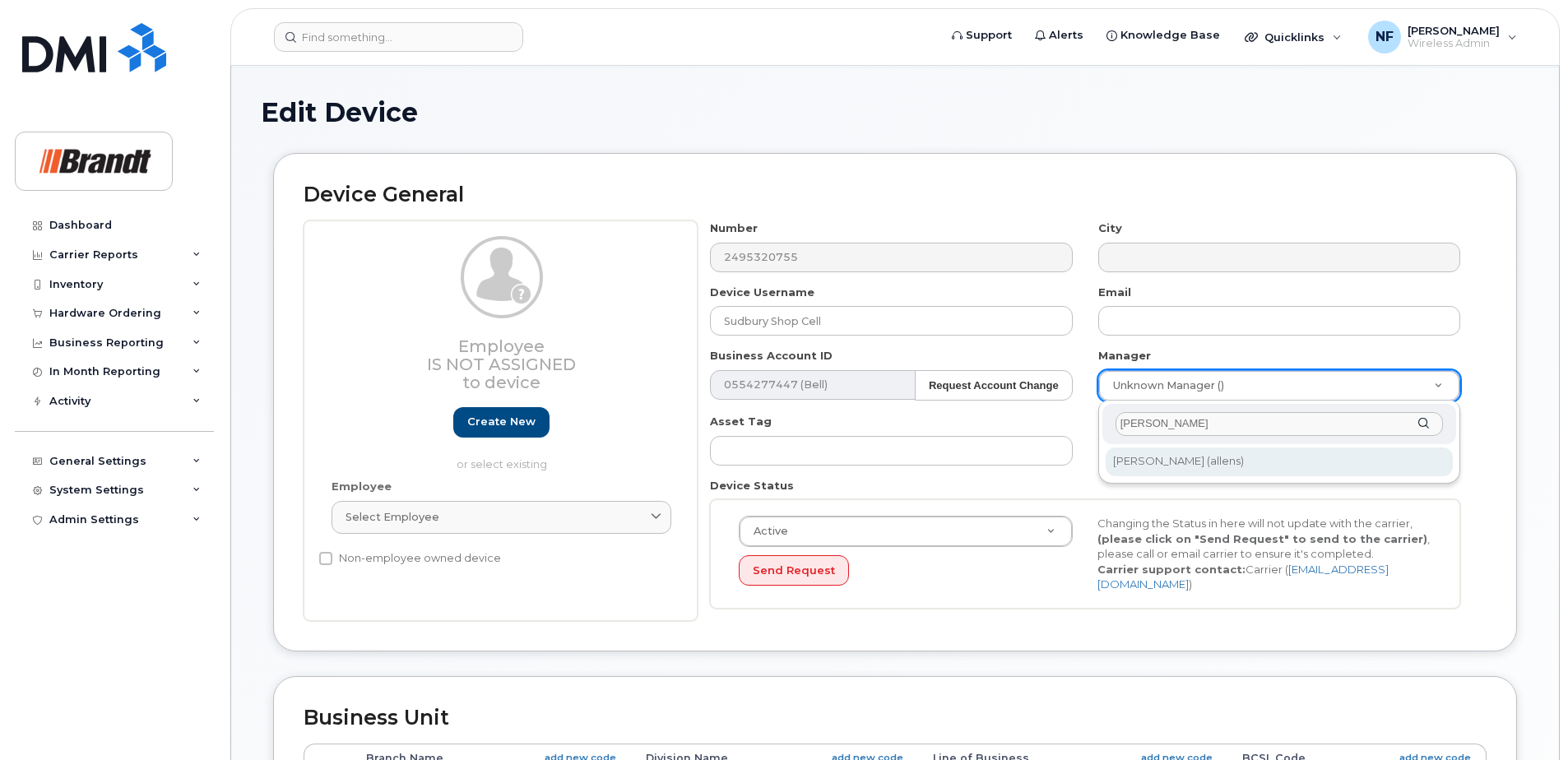
drag, startPoint x: 1177, startPoint y: 423, endPoint x: 1096, endPoint y: 427, distance: 81.1
click at [1096, 427] on body "Support Alerts Knowledge Base Quicklinks Suspend / Cancel Device Change SIM Car…" at bounding box center [784, 684] width 1568 height 1533
type input "[PERSON_NAME]"
type input "2751152"
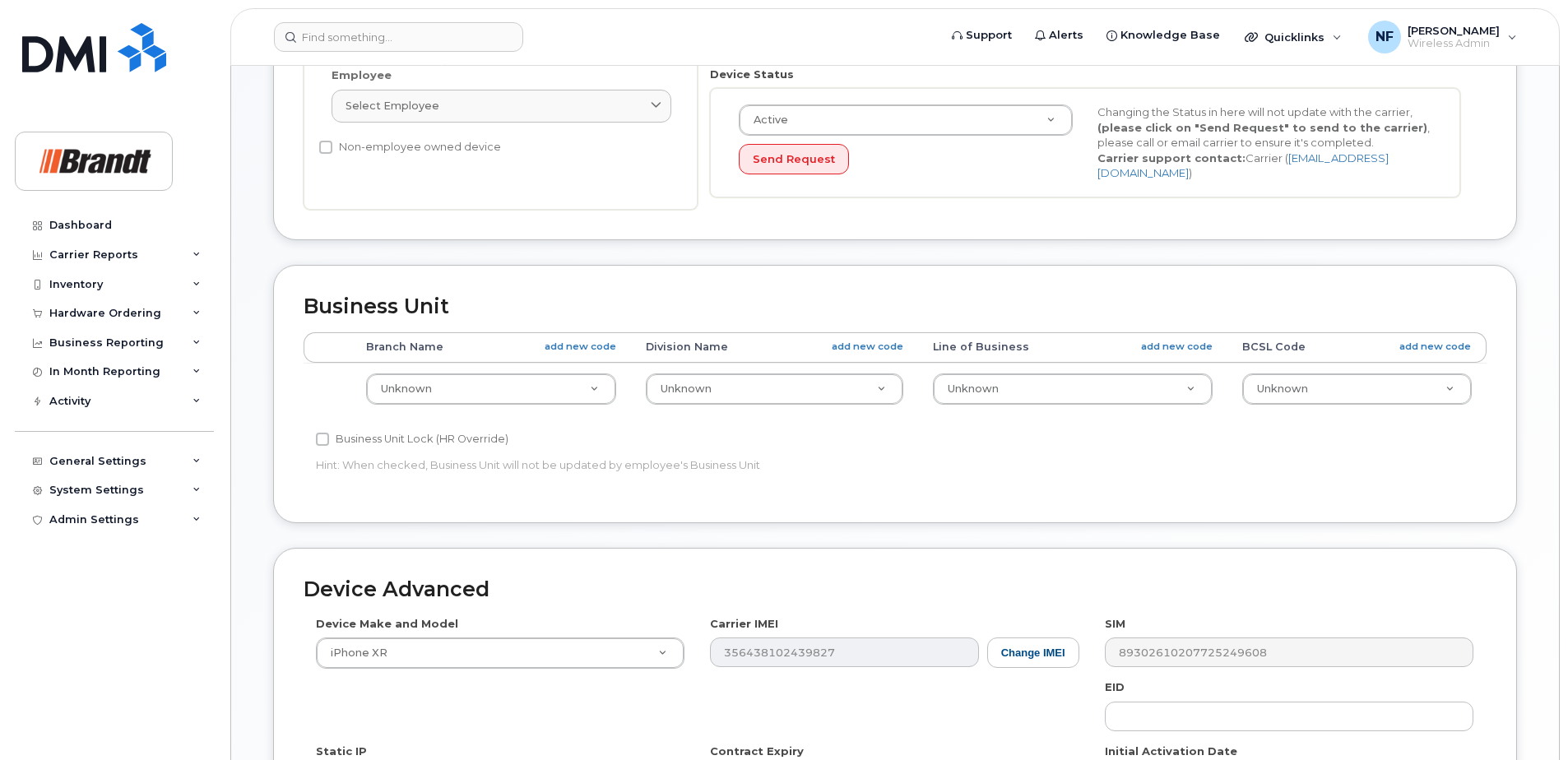
scroll to position [766, 0]
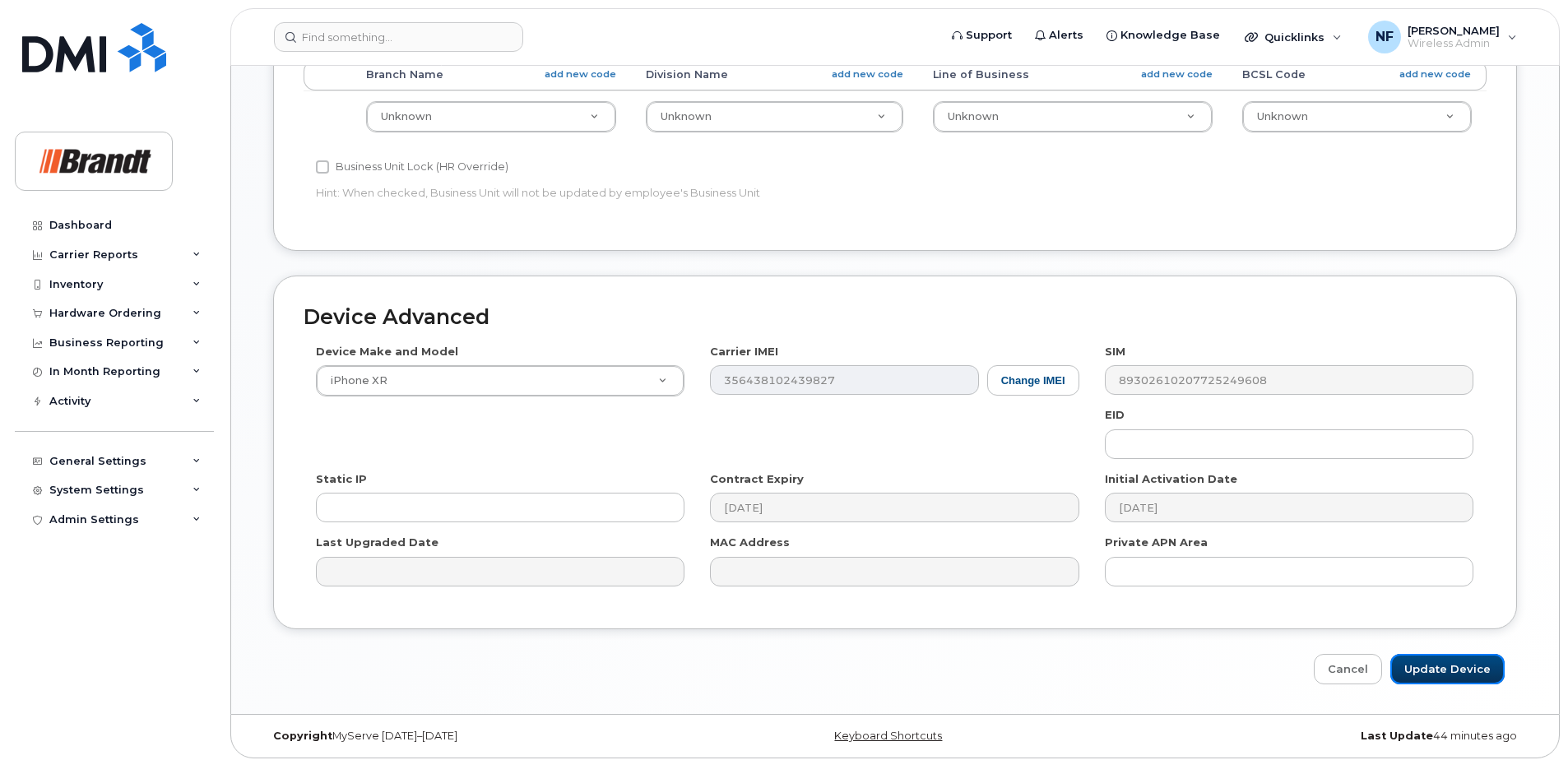
click at [1438, 657] on input "Update Device" at bounding box center [1448, 669] width 115 height 31
type input "Saving..."
